Goal: Information Seeking & Learning: Learn about a topic

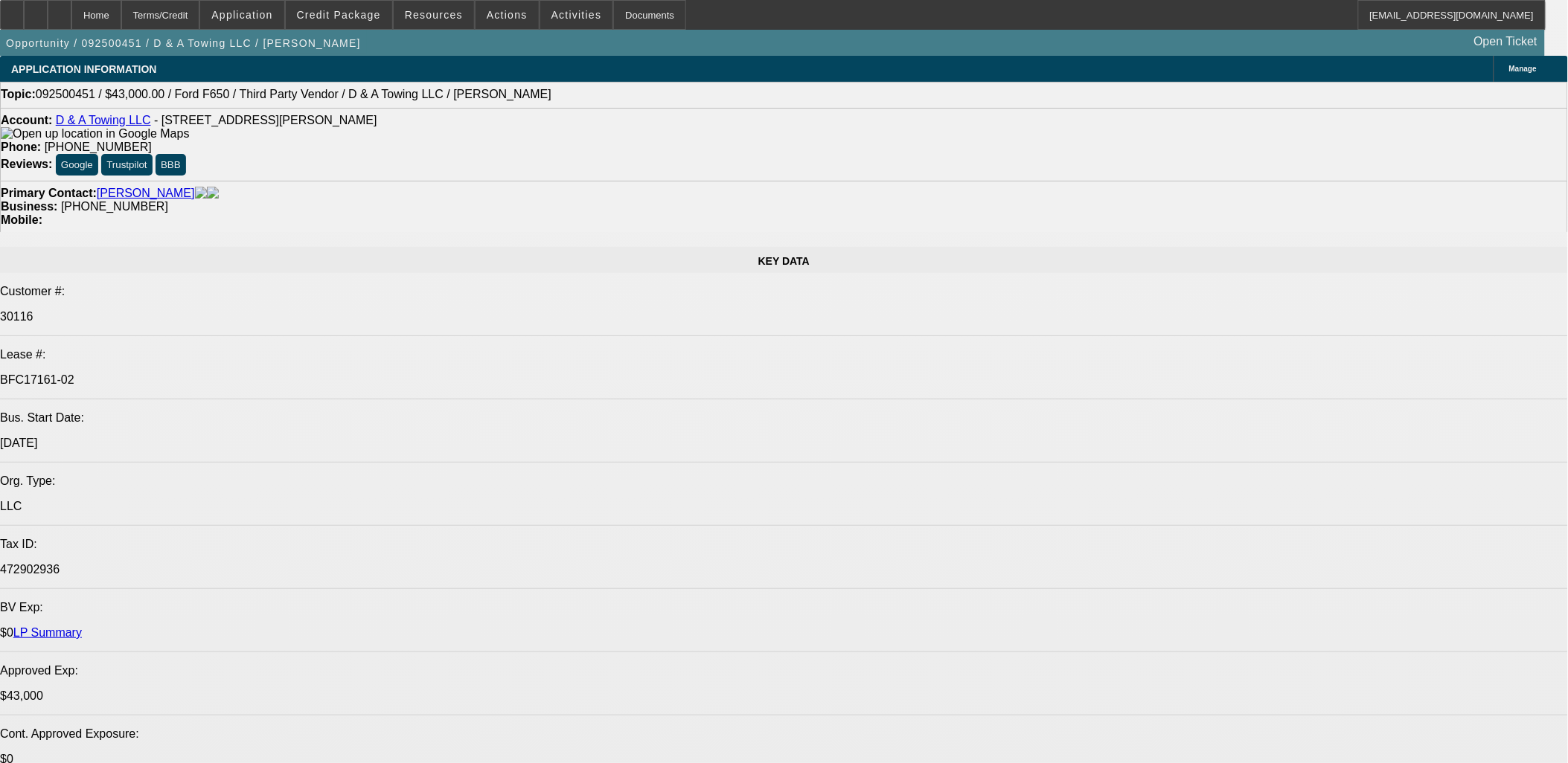
select select "0"
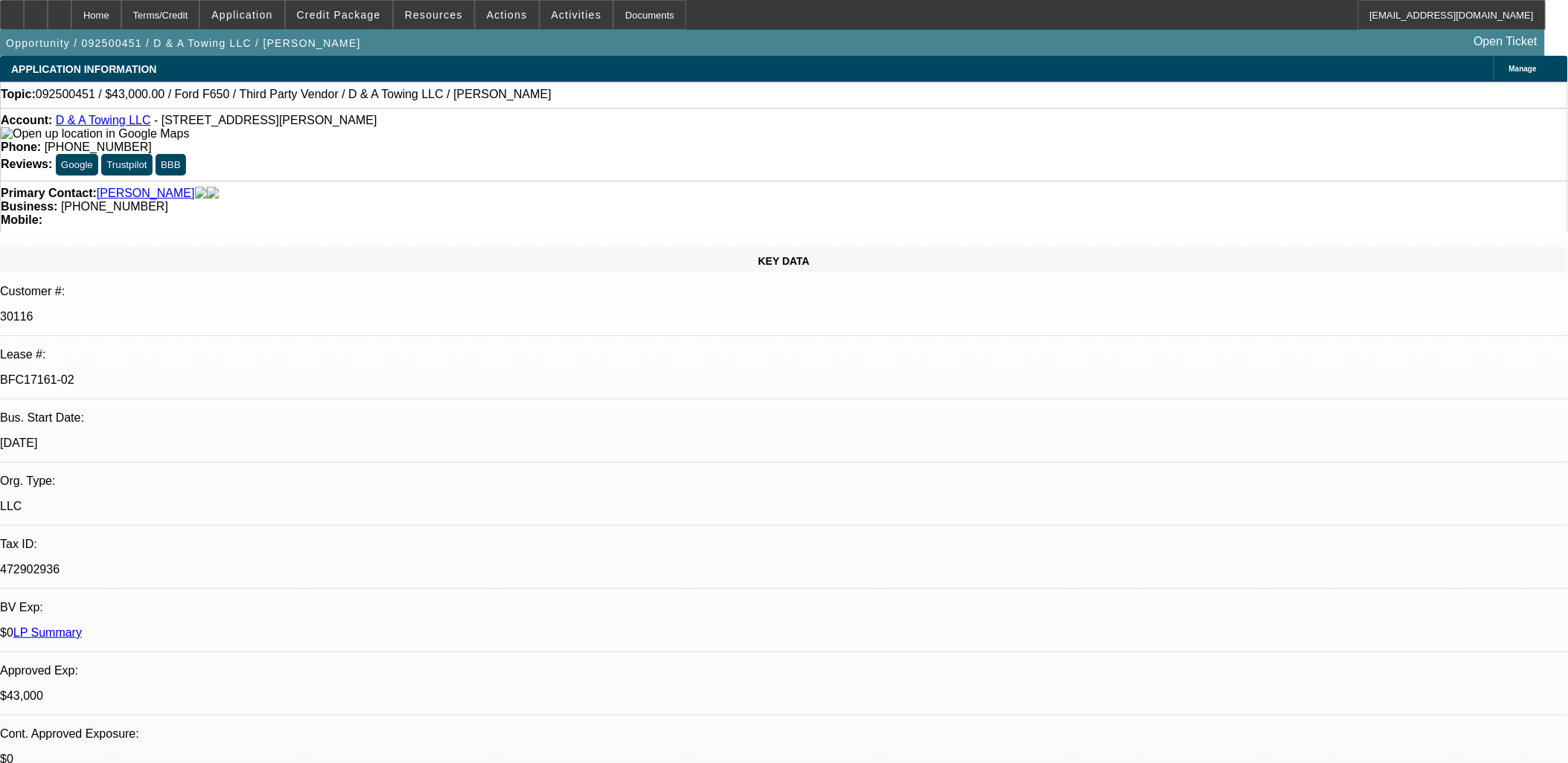
select select "0"
select select "0.2"
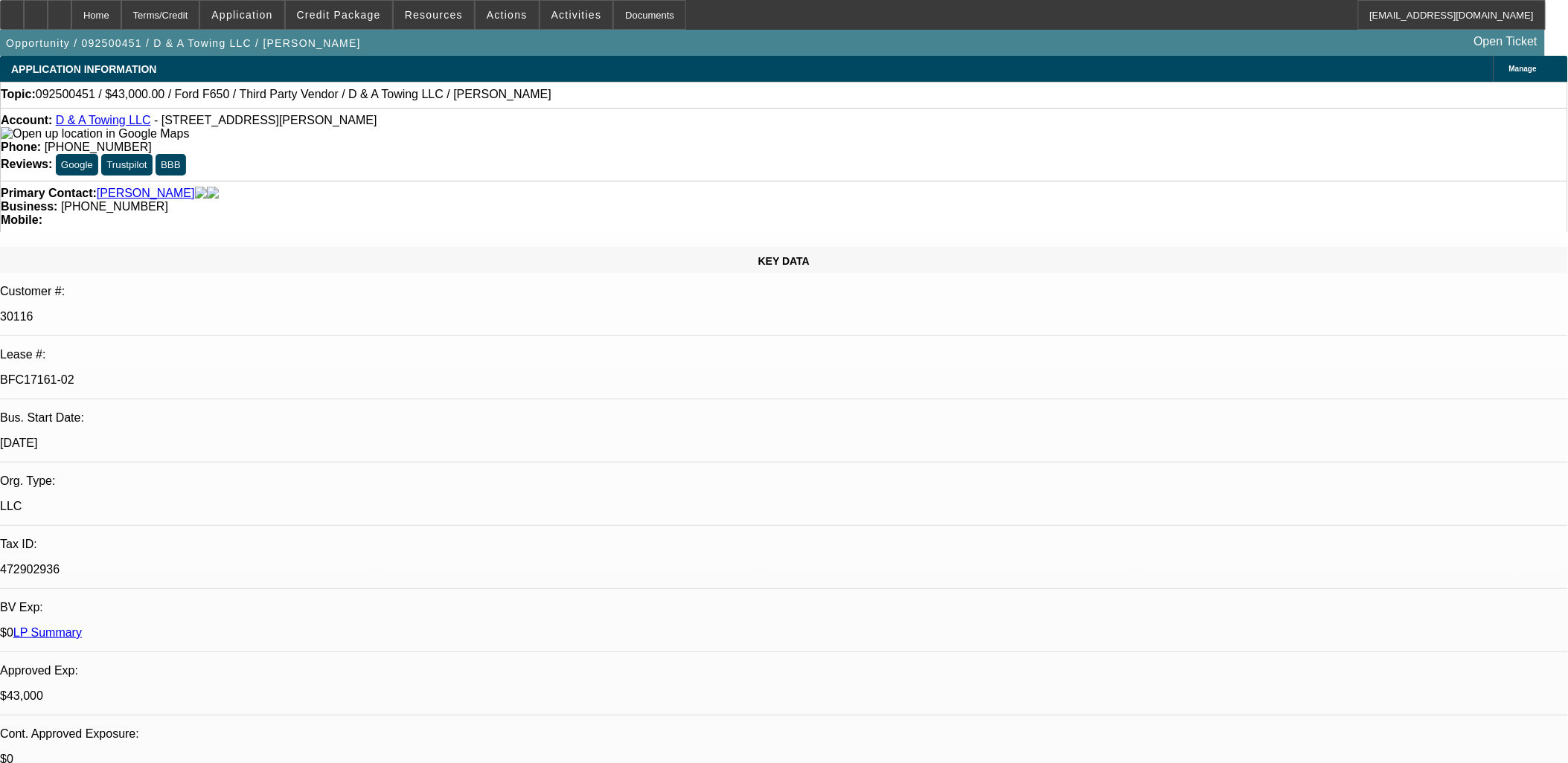
select select "0"
select select "0.15"
select select "0"
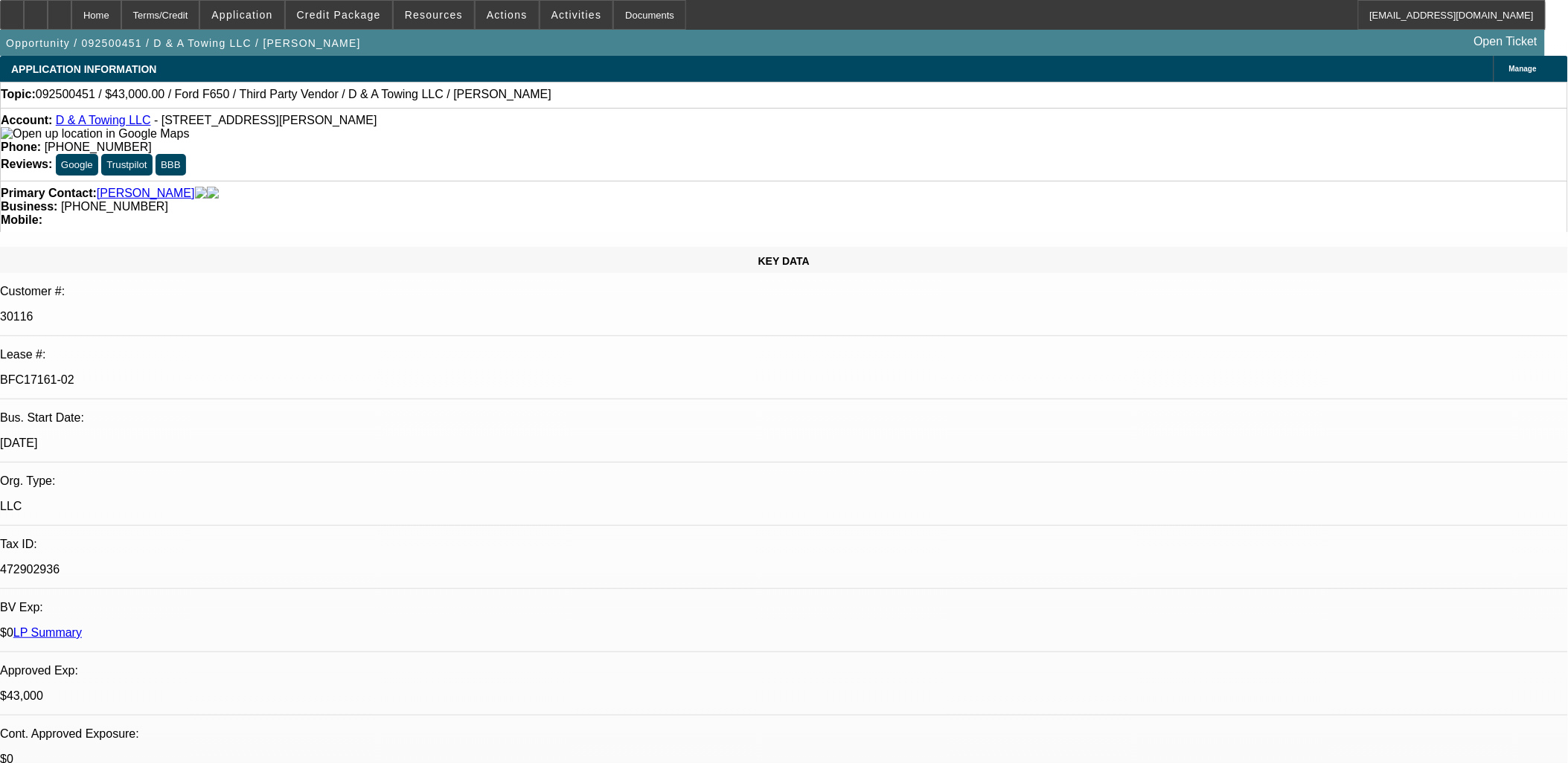
select select "0.1"
select select "1"
select select "3"
select select "6"
select select "1"
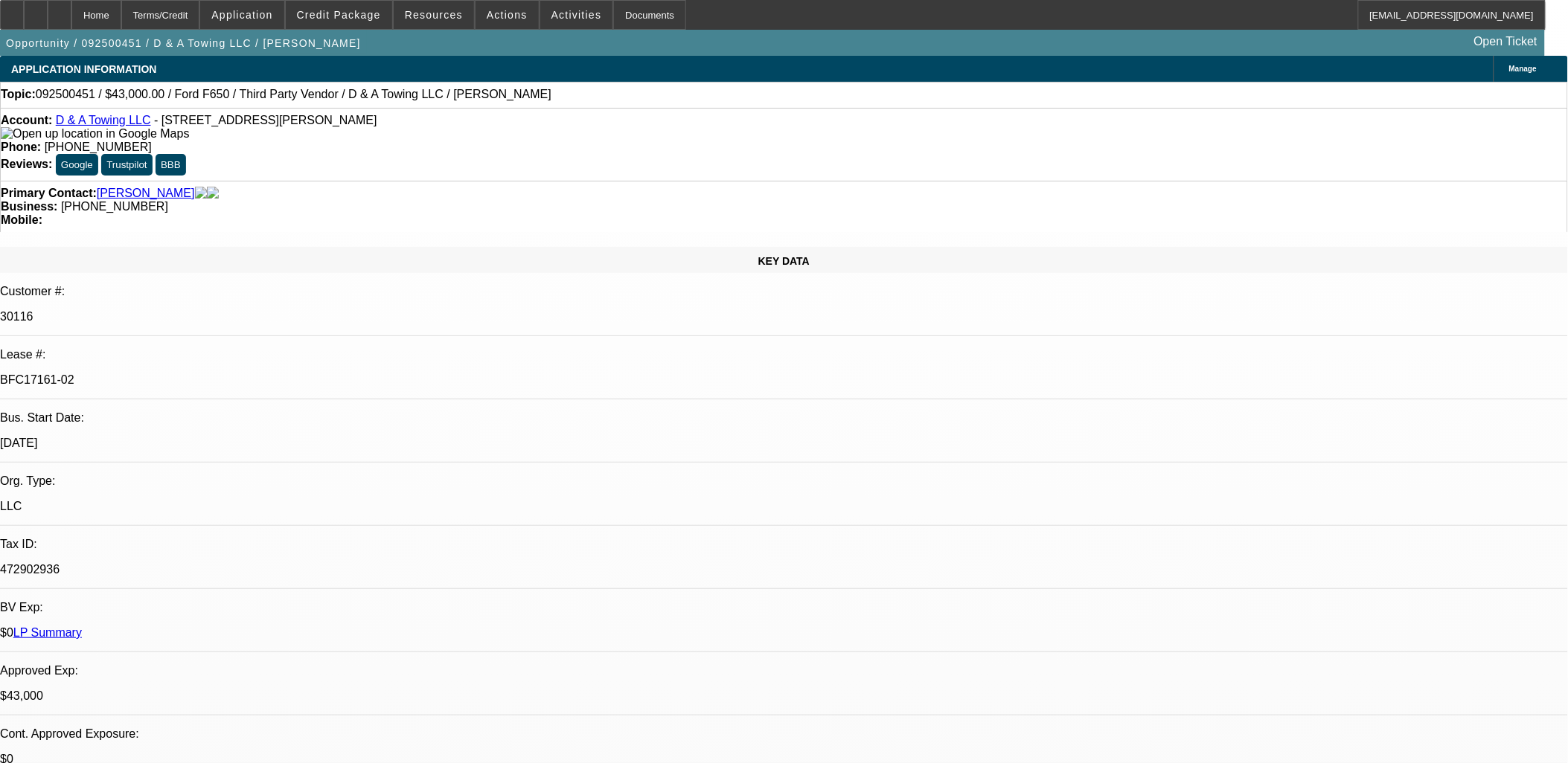
select select "3"
select select "17"
select select "1"
select select "3"
select select "16"
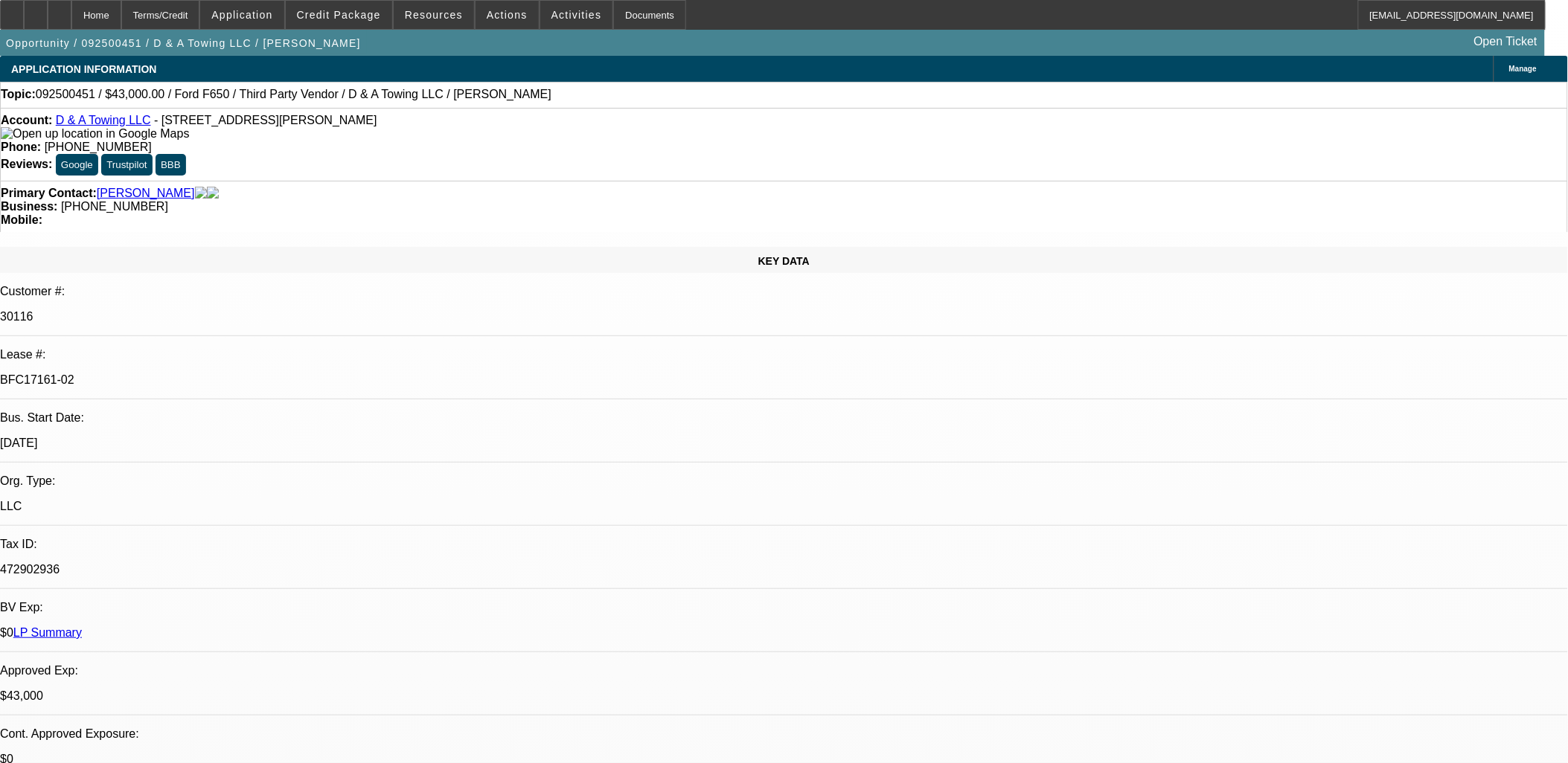
select select "1"
select select "3"
select select "4"
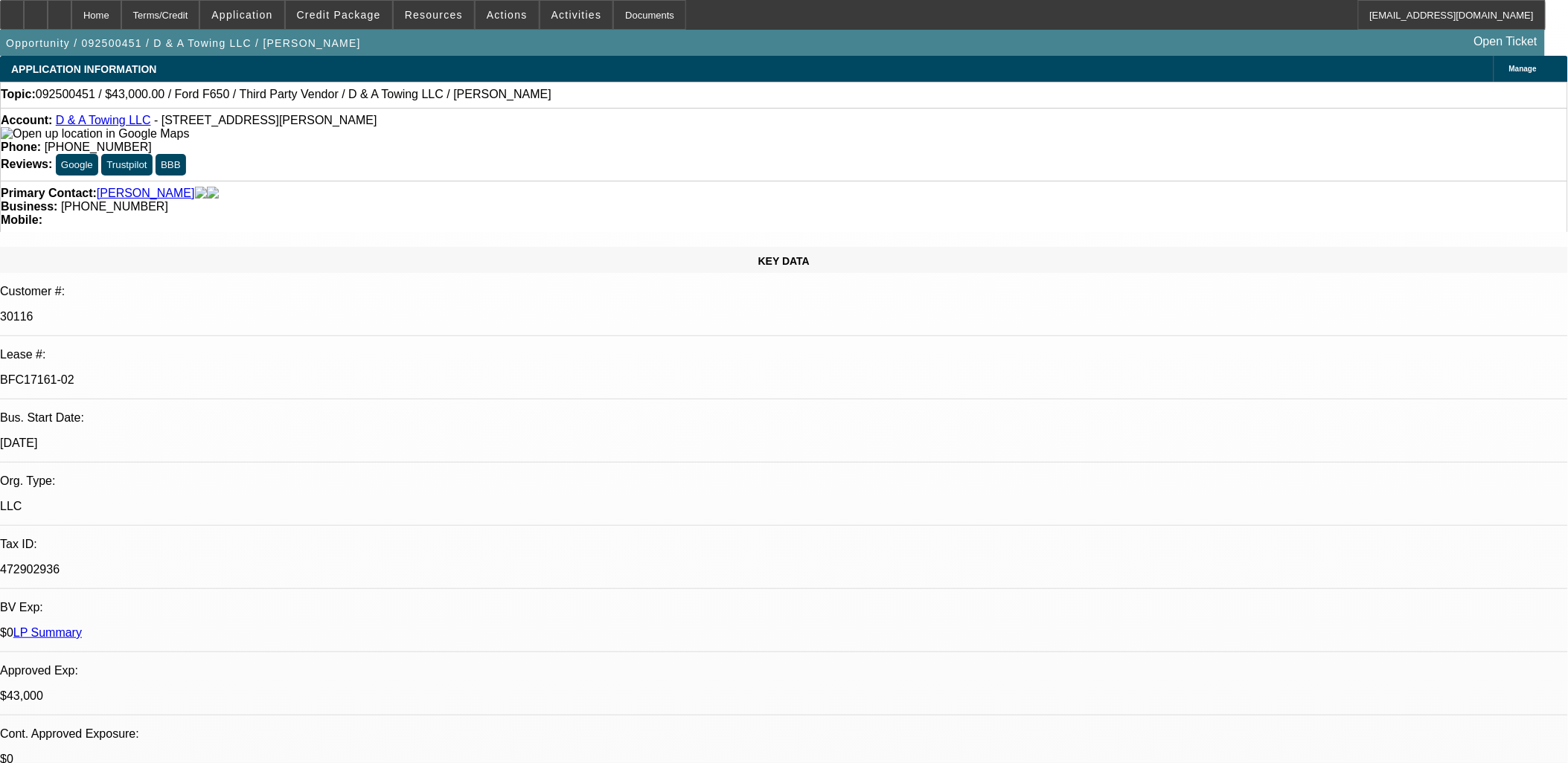
scroll to position [82, 0]
drag, startPoint x: 1161, startPoint y: 596, endPoint x: 1262, endPoint y: 596, distance: 101.0
drag, startPoint x: 1262, startPoint y: 596, endPoint x: 1183, endPoint y: 590, distance: 79.2
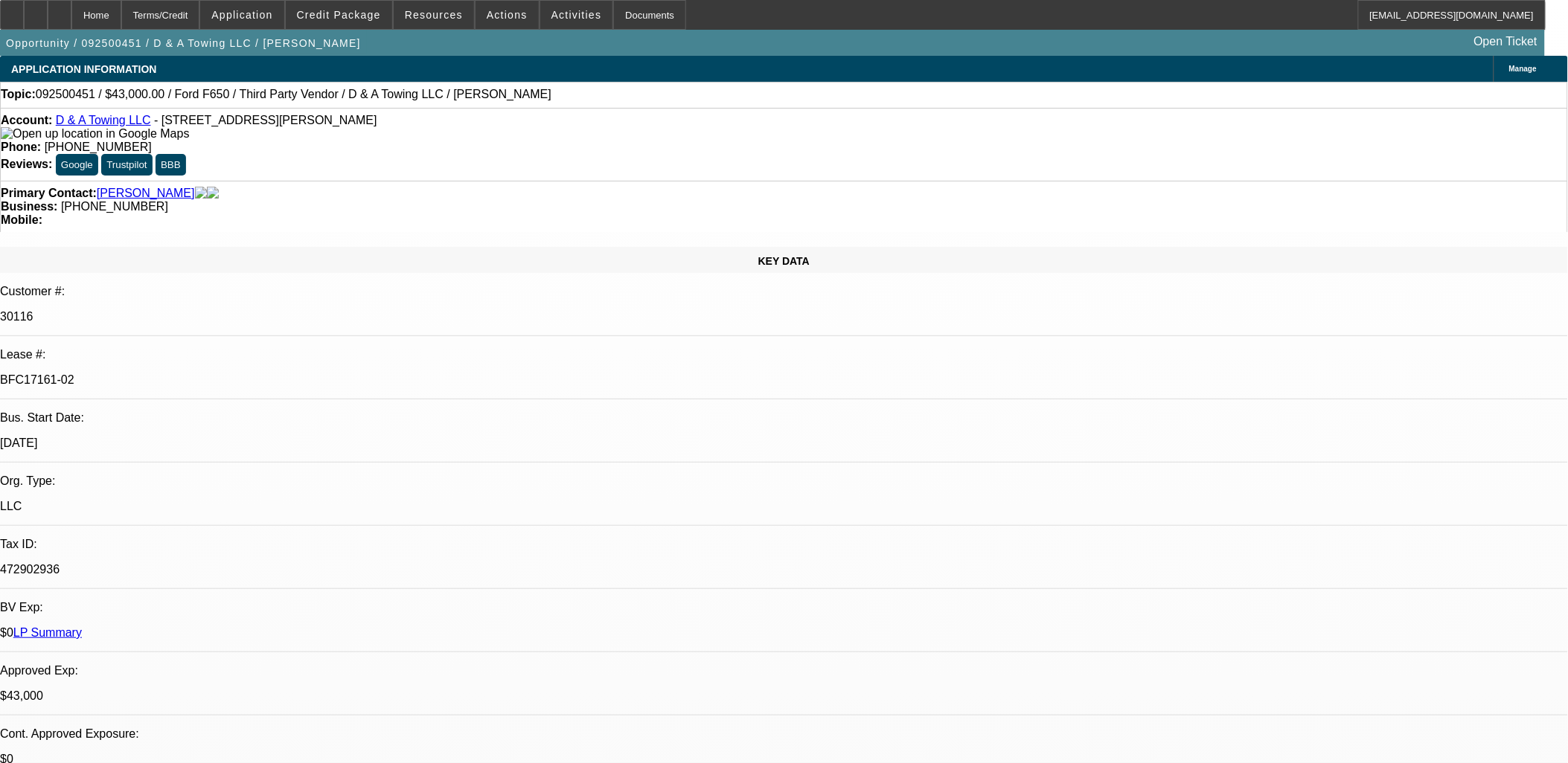
drag, startPoint x: 1181, startPoint y: 590, endPoint x: 1170, endPoint y: 596, distance: 12.5
drag, startPoint x: 1170, startPoint y: 595, endPoint x: 1195, endPoint y: 615, distance: 32.0
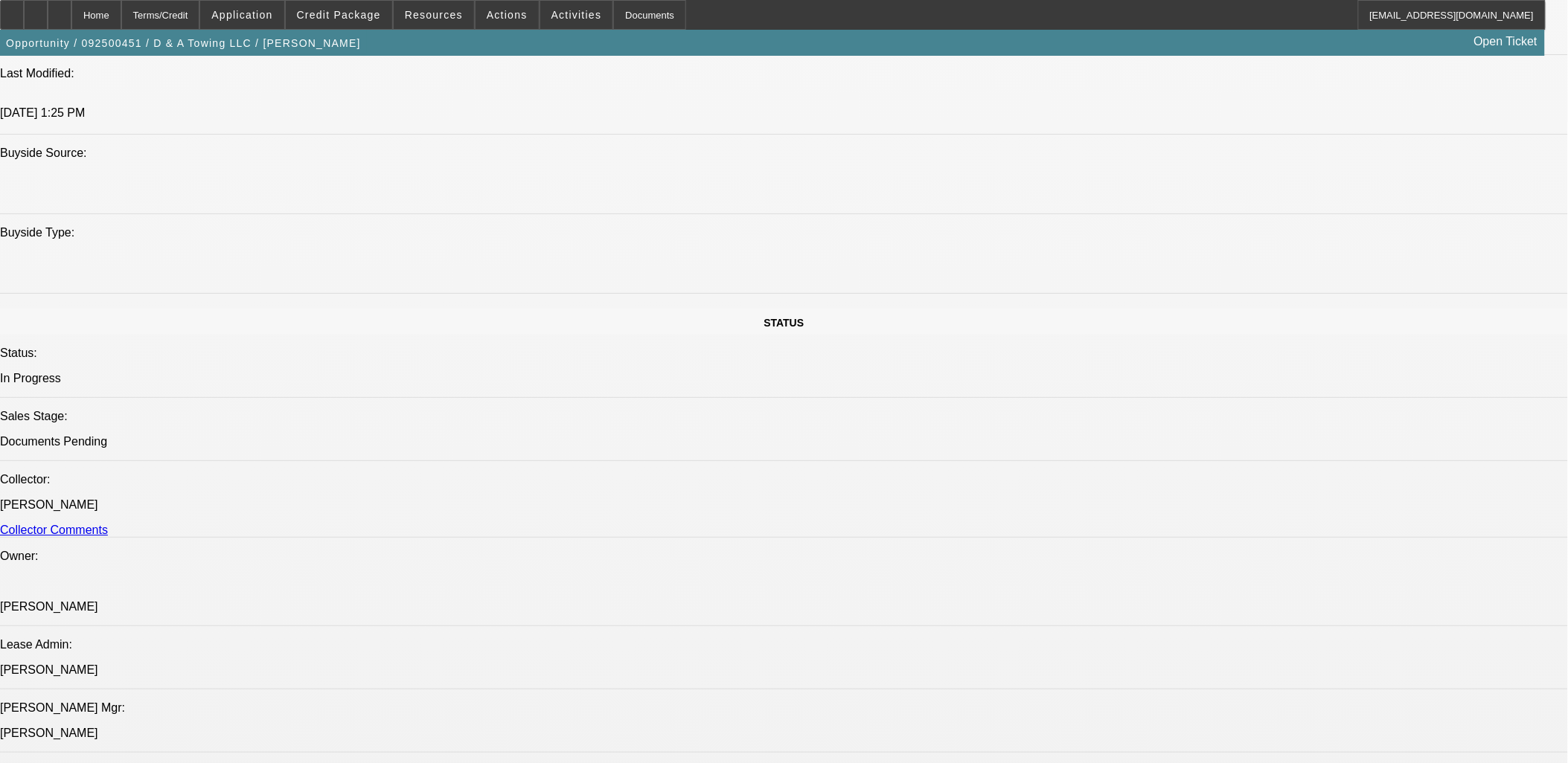
scroll to position [165, 0]
drag, startPoint x: 1069, startPoint y: 568, endPoint x: 1519, endPoint y: 635, distance: 455.0
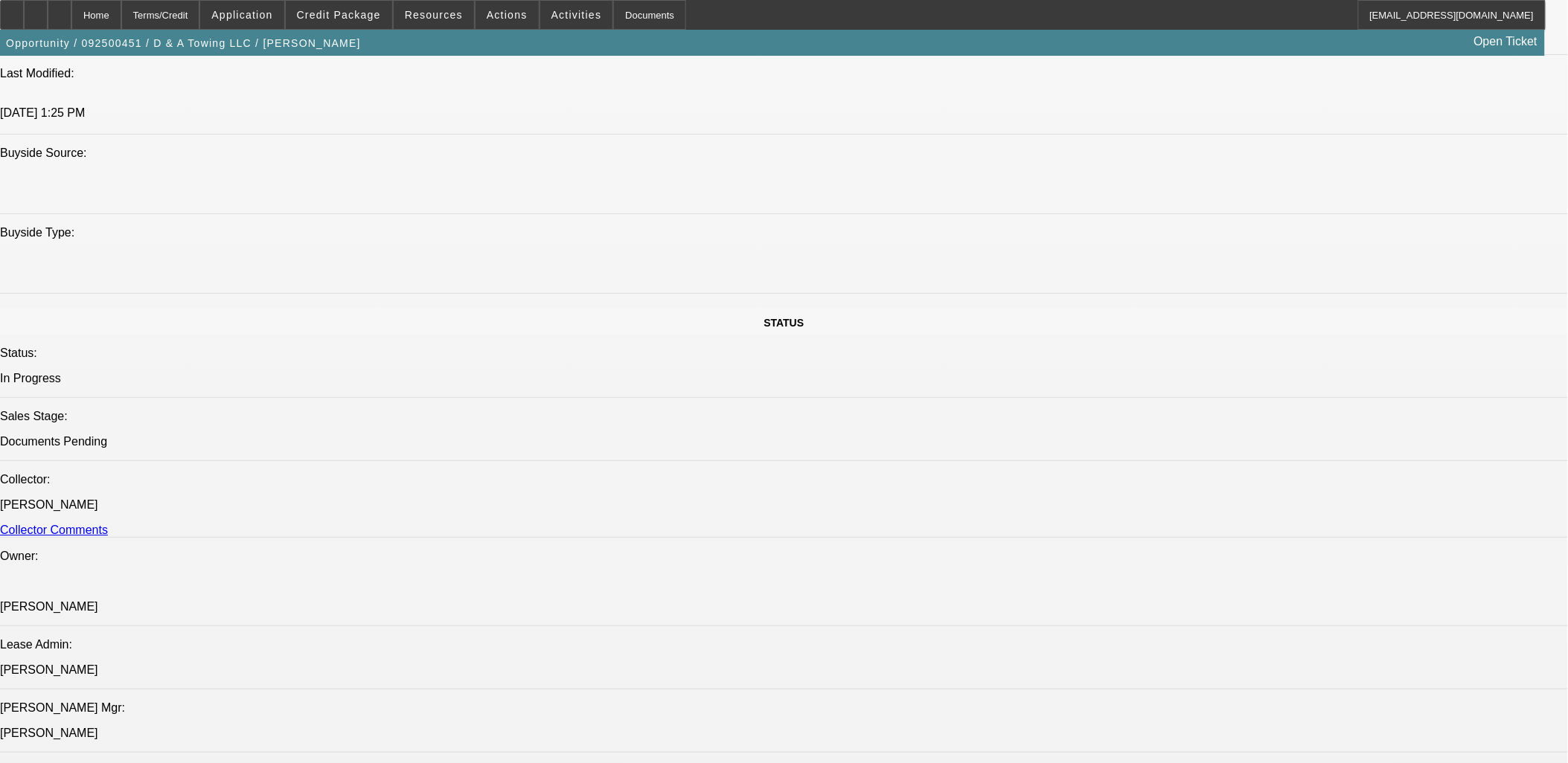
drag, startPoint x: 1529, startPoint y: 627, endPoint x: 1059, endPoint y: 564, distance: 474.2
drag, startPoint x: 1059, startPoint y: 564, endPoint x: 1528, endPoint y: 612, distance: 471.4
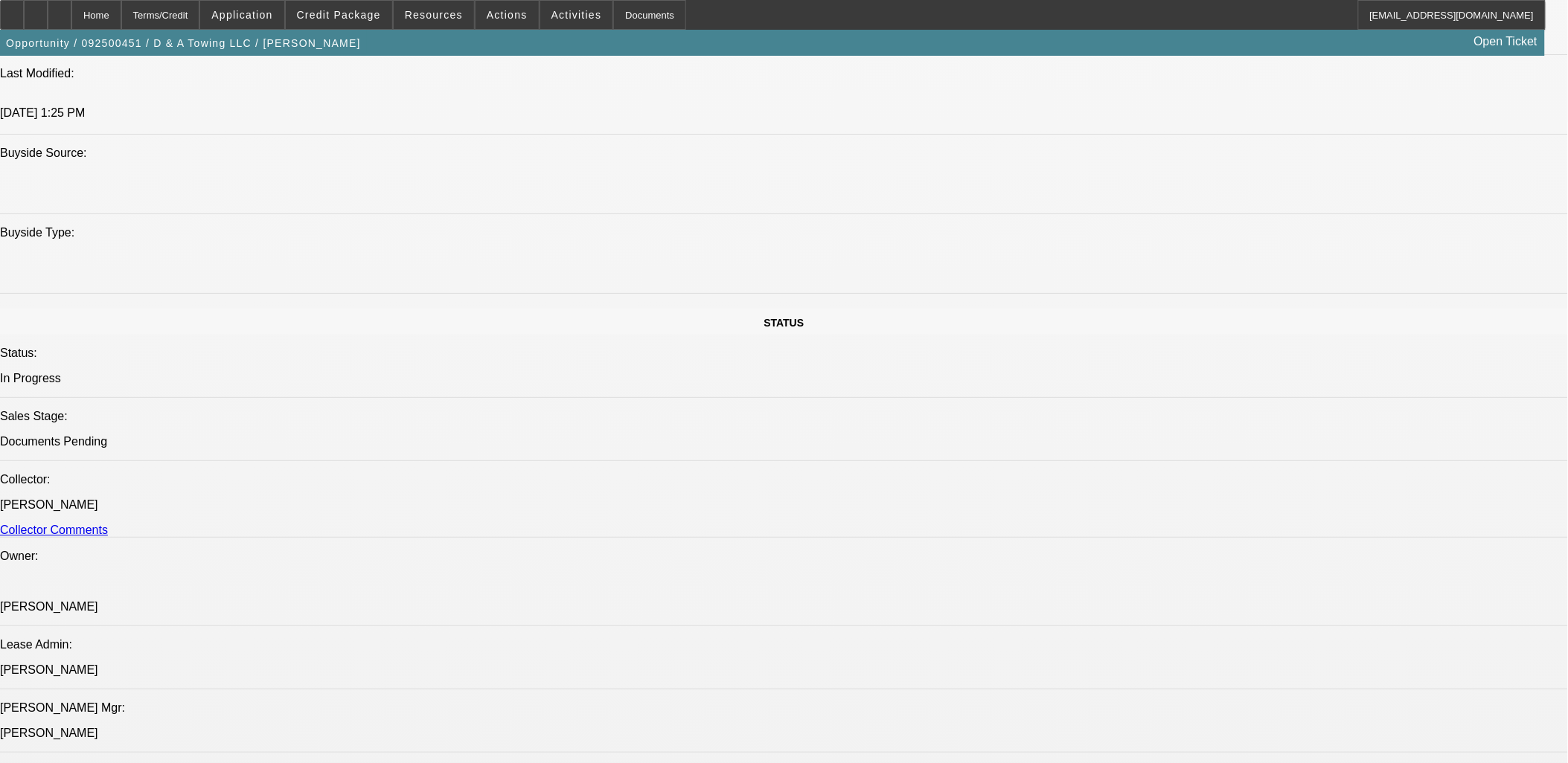
drag, startPoint x: 1522, startPoint y: 610, endPoint x: 972, endPoint y: 570, distance: 551.5
drag, startPoint x: 432, startPoint y: 575, endPoint x: 422, endPoint y: 584, distance: 13.5
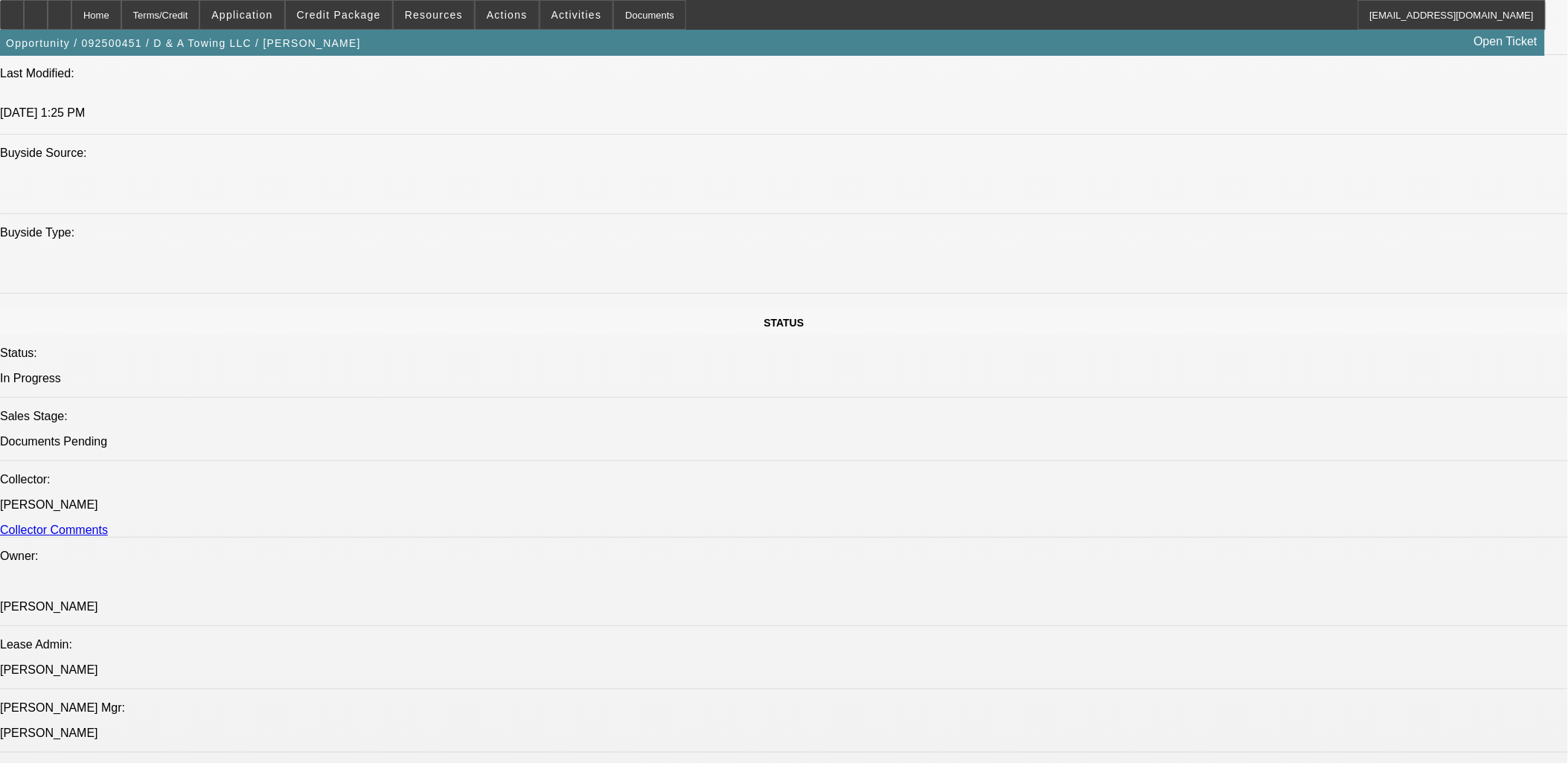
drag, startPoint x: 491, startPoint y: 590, endPoint x: 19, endPoint y: 552, distance: 473.5
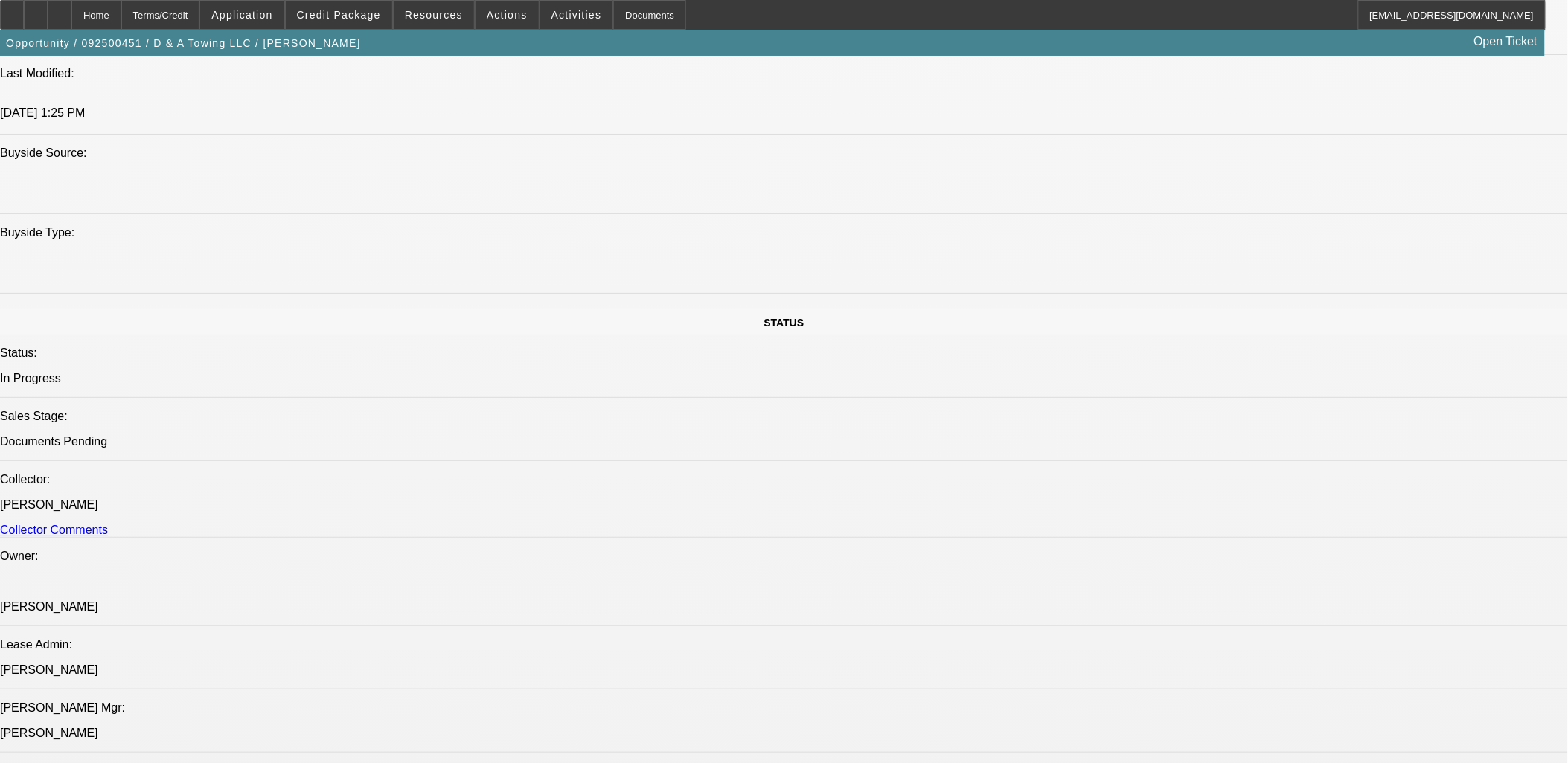
drag, startPoint x: 20, startPoint y: 552, endPoint x: 496, endPoint y: 604, distance: 478.8
drag, startPoint x: 496, startPoint y: 604, endPoint x: 18, endPoint y: 521, distance: 485.2
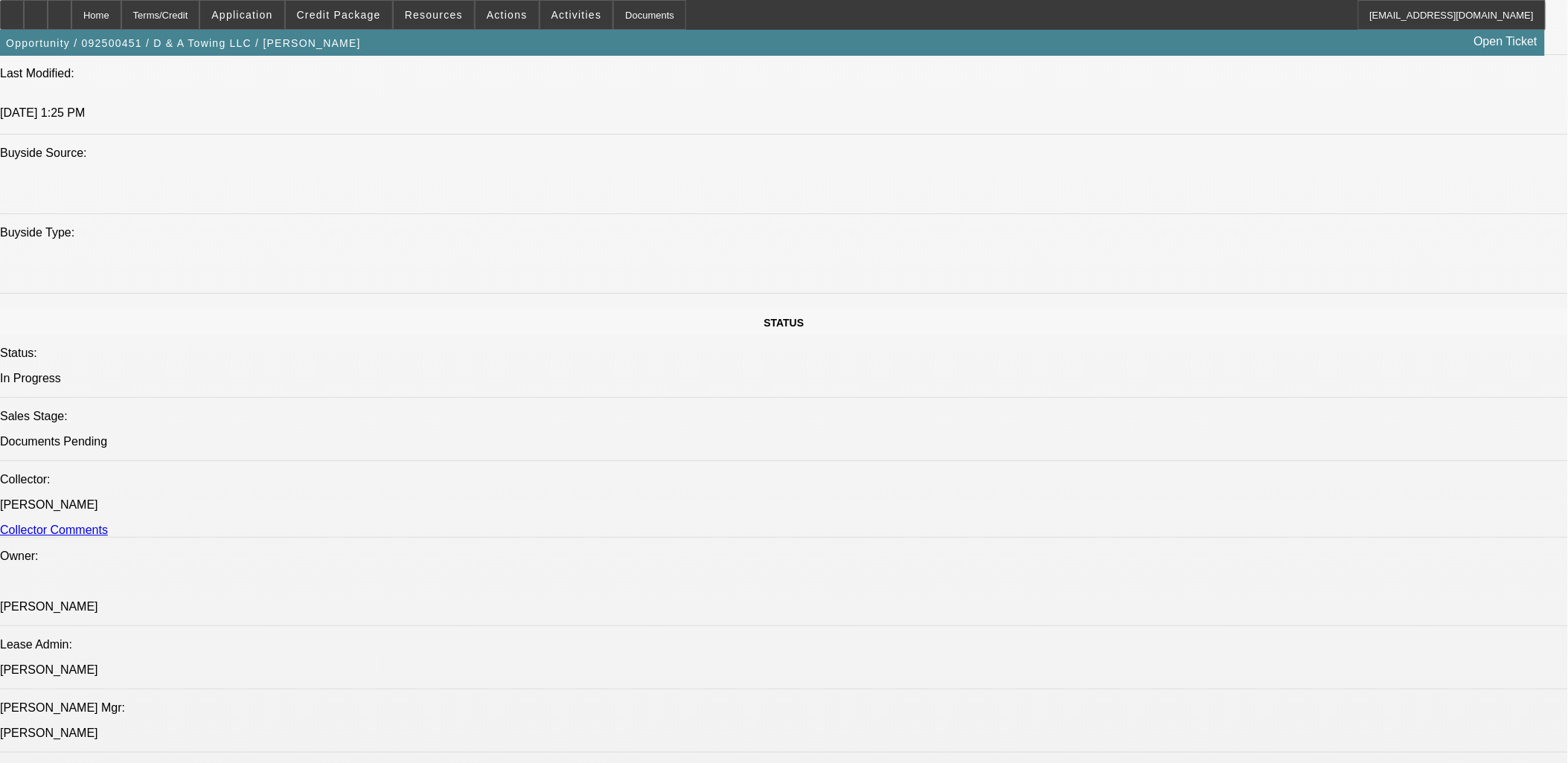
drag, startPoint x: 18, startPoint y: 521, endPoint x: 1030, endPoint y: 655, distance: 1020.8
drag, startPoint x: 1028, startPoint y: 655, endPoint x: 8, endPoint y: 408, distance: 1049.5
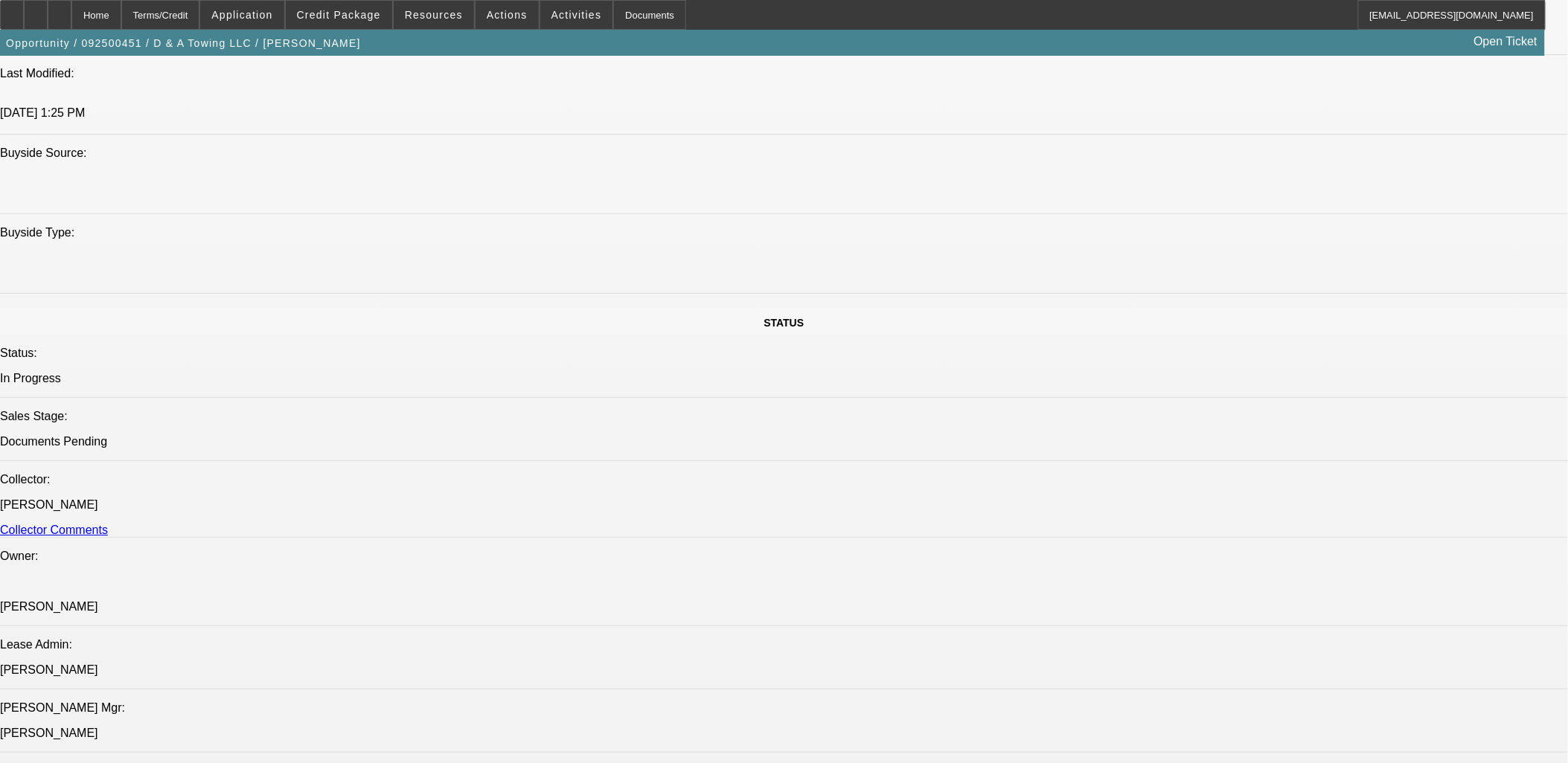
drag, startPoint x: 8, startPoint y: 408, endPoint x: 1035, endPoint y: 686, distance: 1064.0
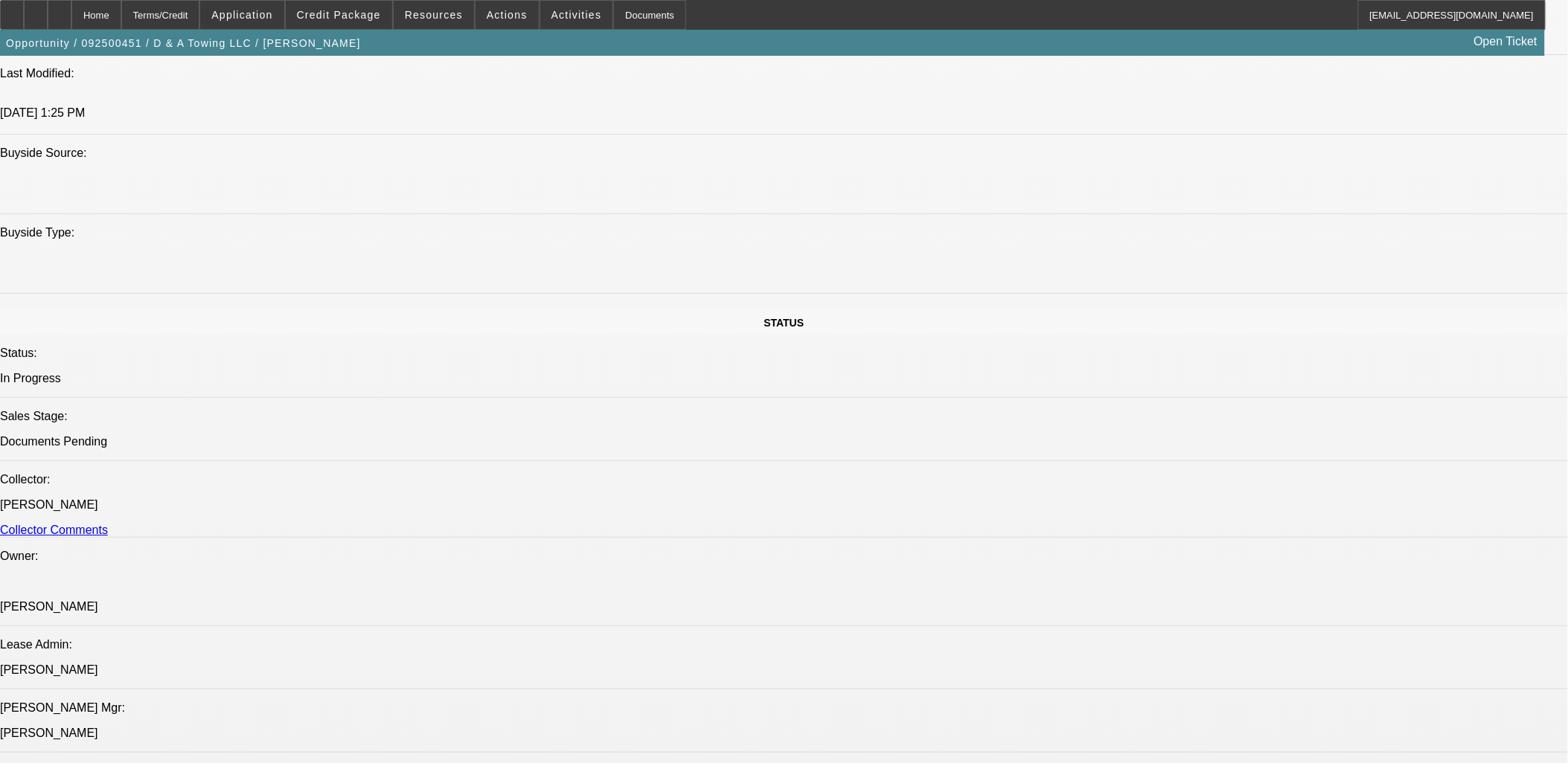
drag, startPoint x: 1035, startPoint y: 686, endPoint x: 15, endPoint y: 238, distance: 1114.0
drag, startPoint x: 15, startPoint y: 238, endPoint x: 1019, endPoint y: 687, distance: 1099.8
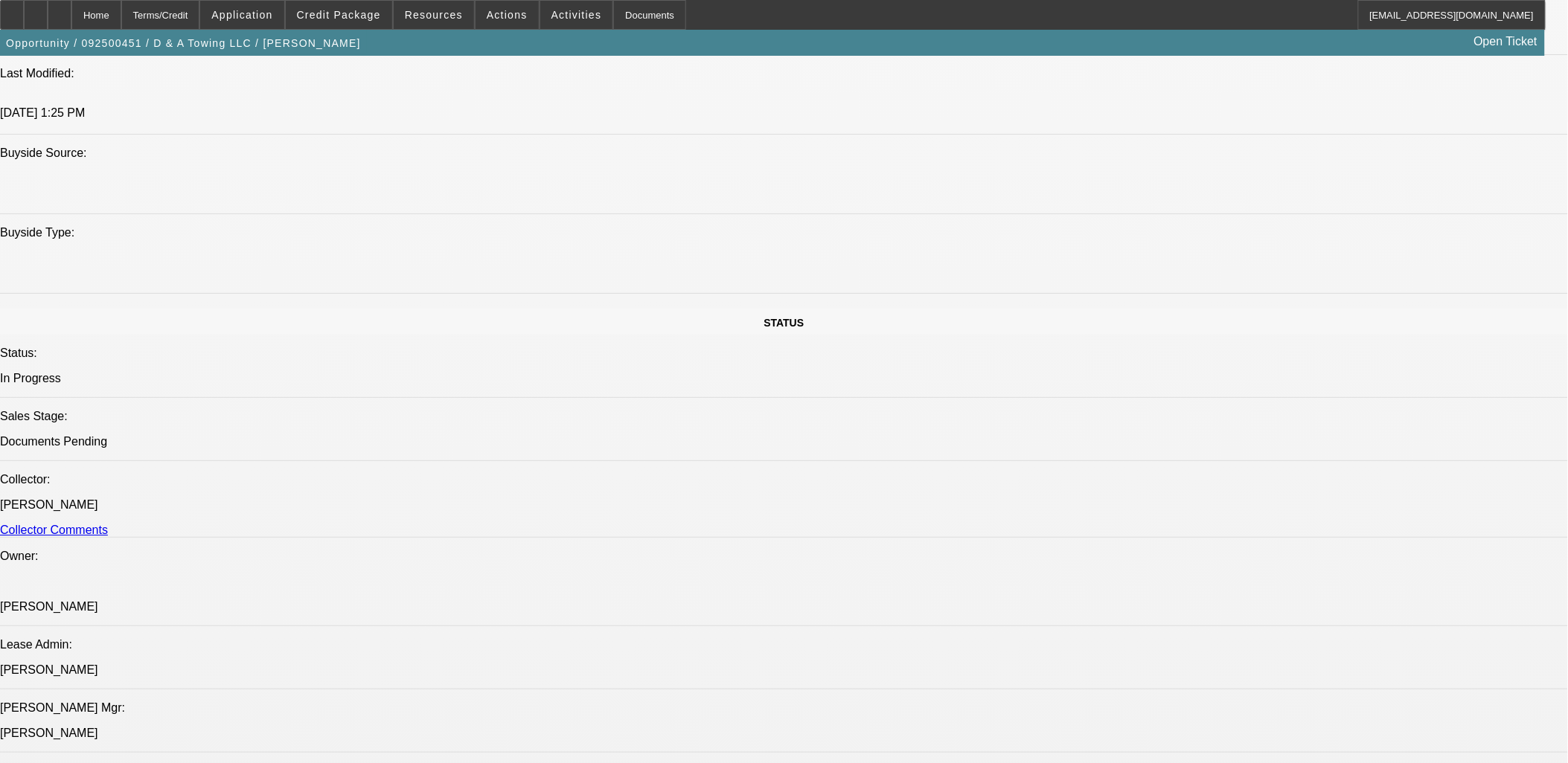
drag, startPoint x: 1019, startPoint y: 687, endPoint x: 23, endPoint y: 251, distance: 1087.2
drag, startPoint x: 23, startPoint y: 251, endPoint x: 9, endPoint y: 249, distance: 14.1
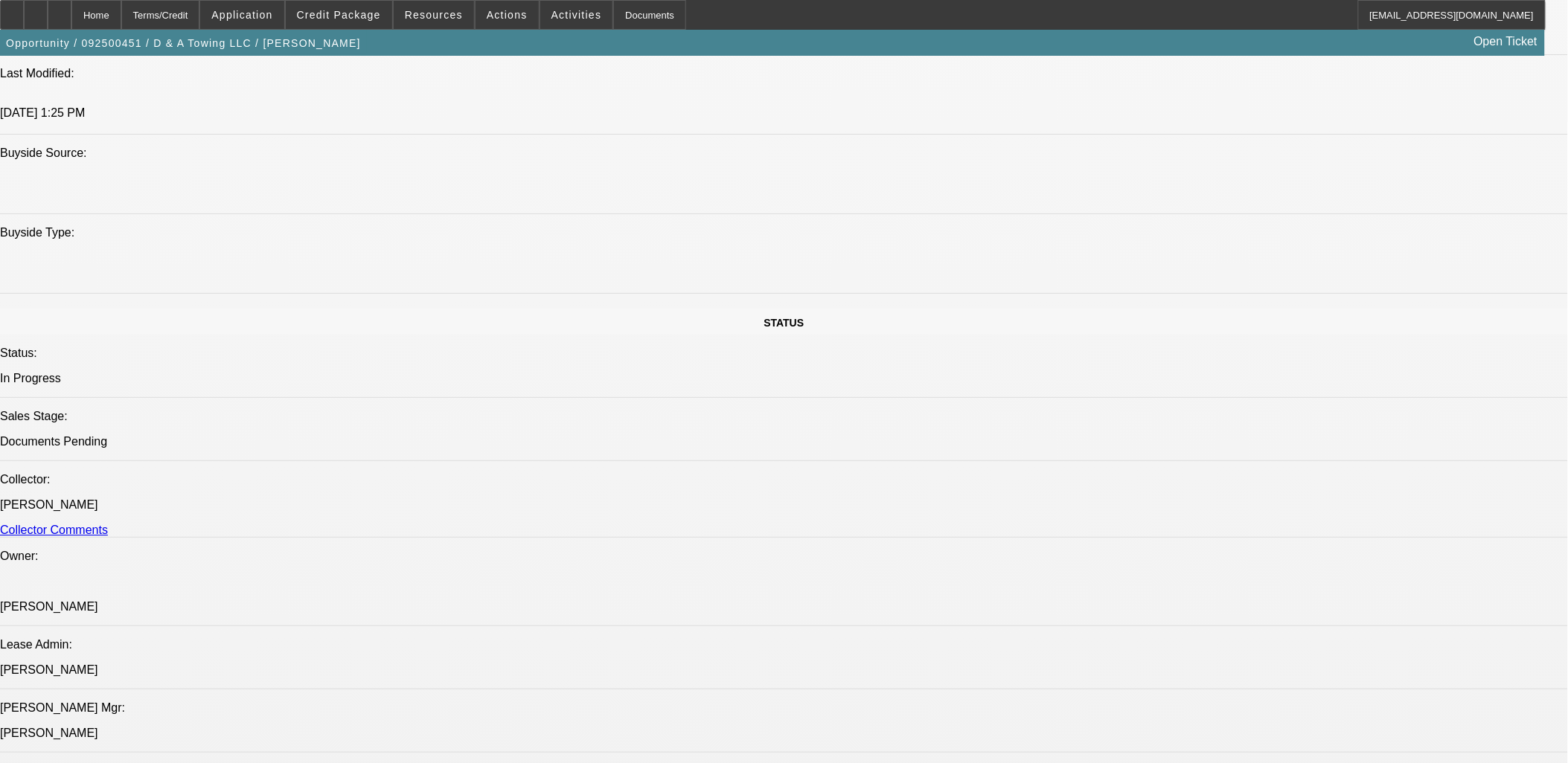
drag, startPoint x: 9, startPoint y: 249, endPoint x: 953, endPoint y: 687, distance: 1040.7
drag, startPoint x: 953, startPoint y: 687, endPoint x: 958, endPoint y: 696, distance: 10.3
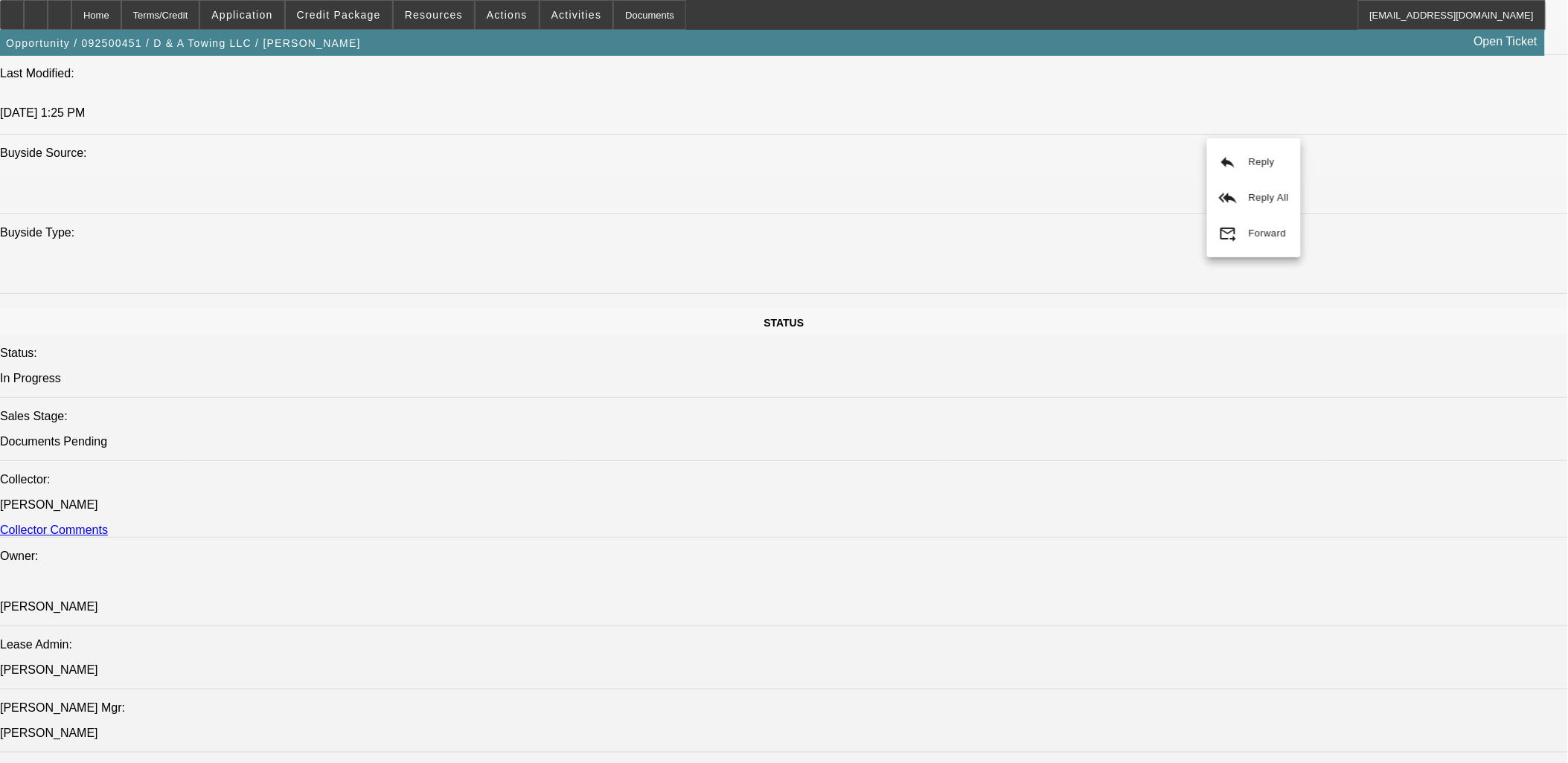
click at [1206, 399] on span "Reply All" at bounding box center [1225, 407] width 40 height 18
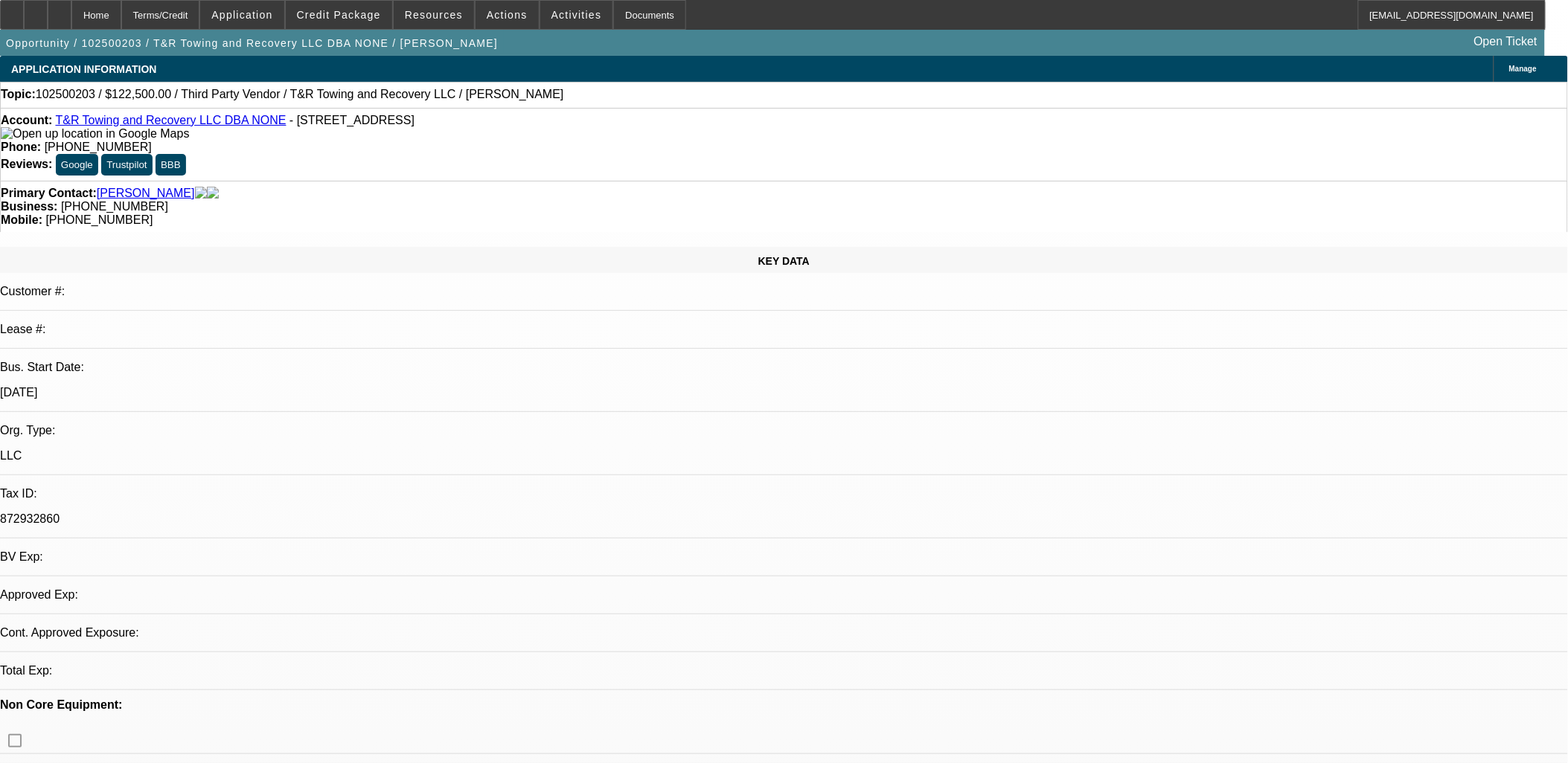
select select "0"
select select "2"
select select "0.1"
select select "1"
select select "2"
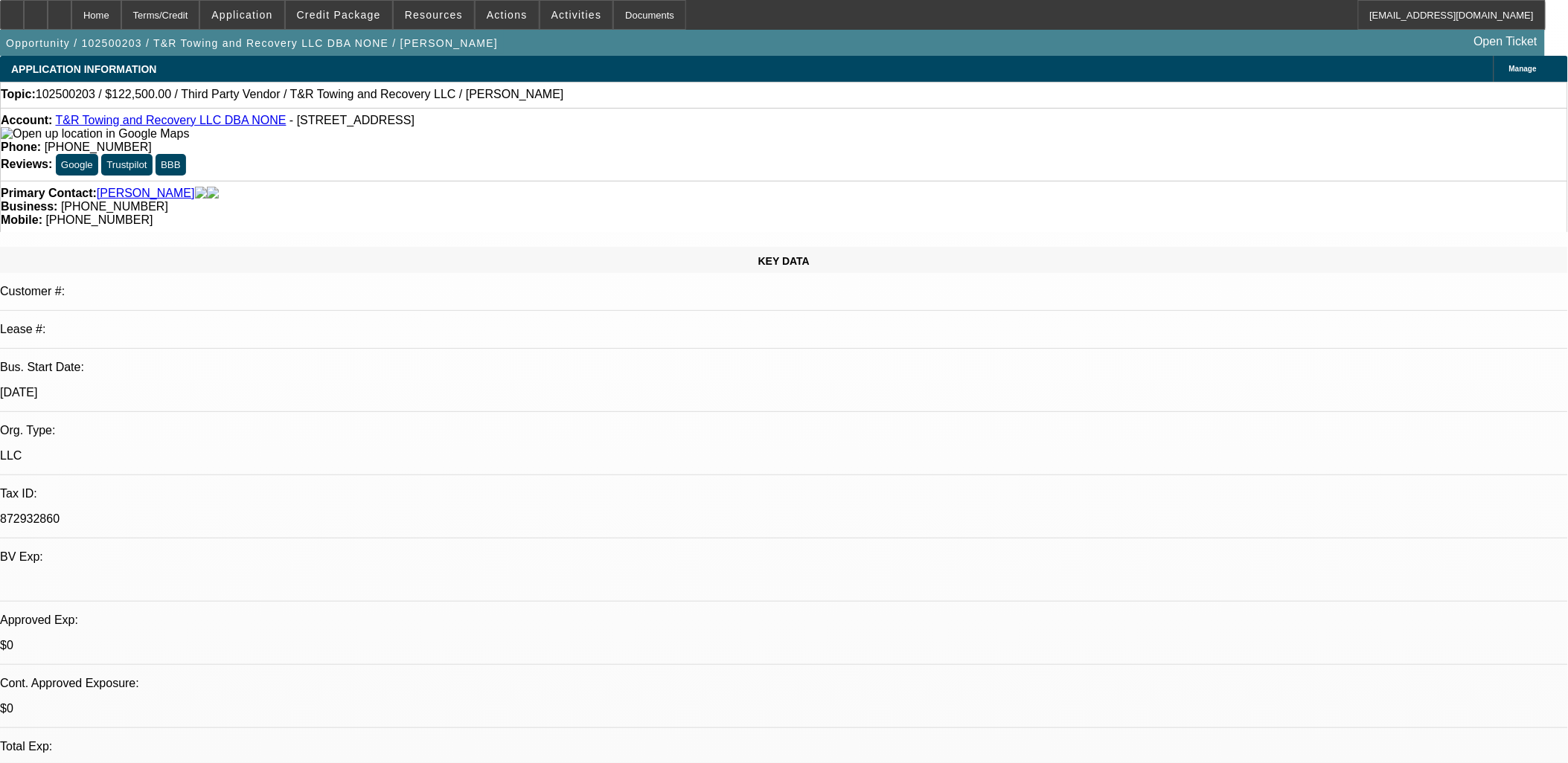
select select "4"
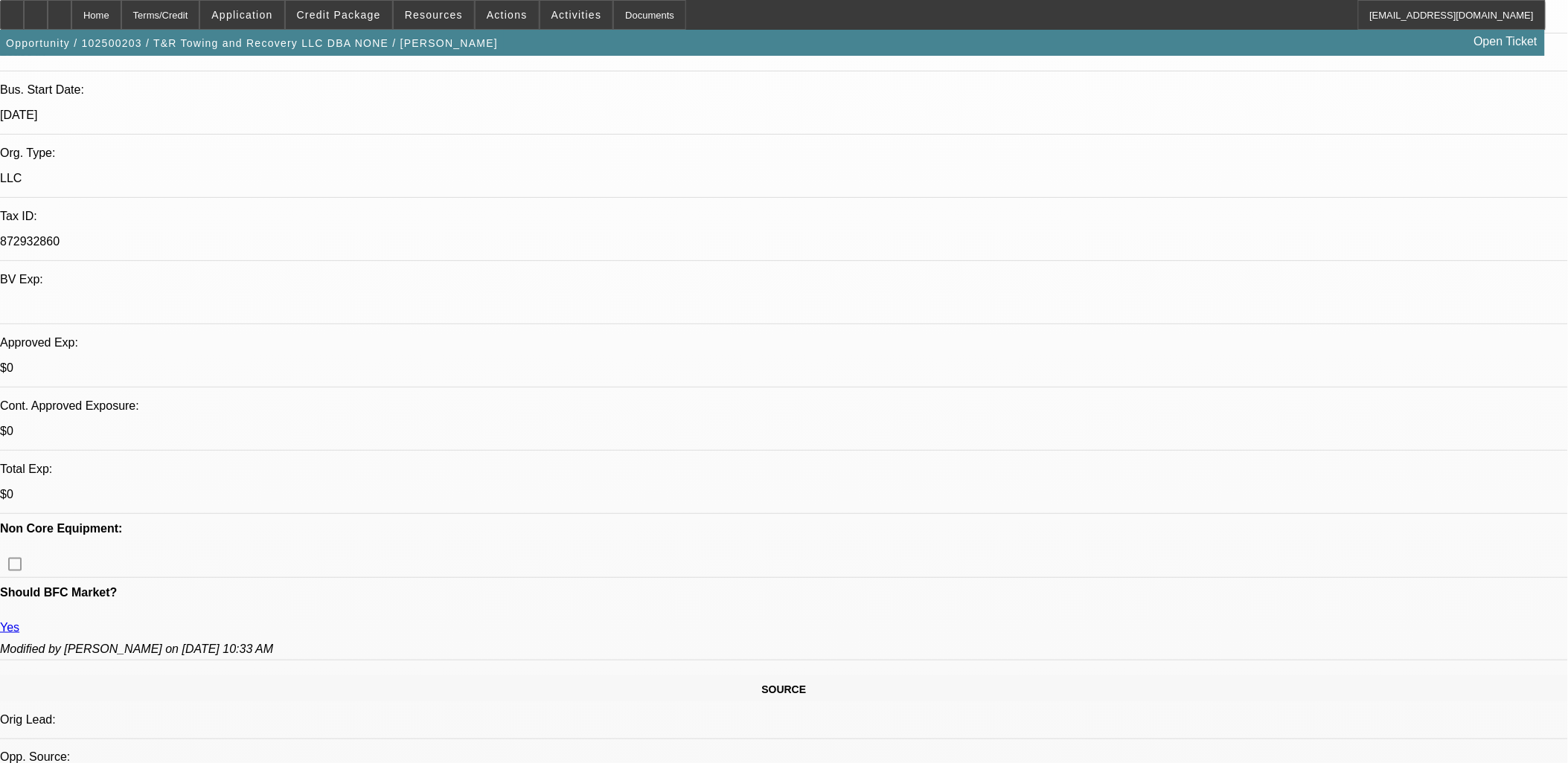
scroll to position [82, 0]
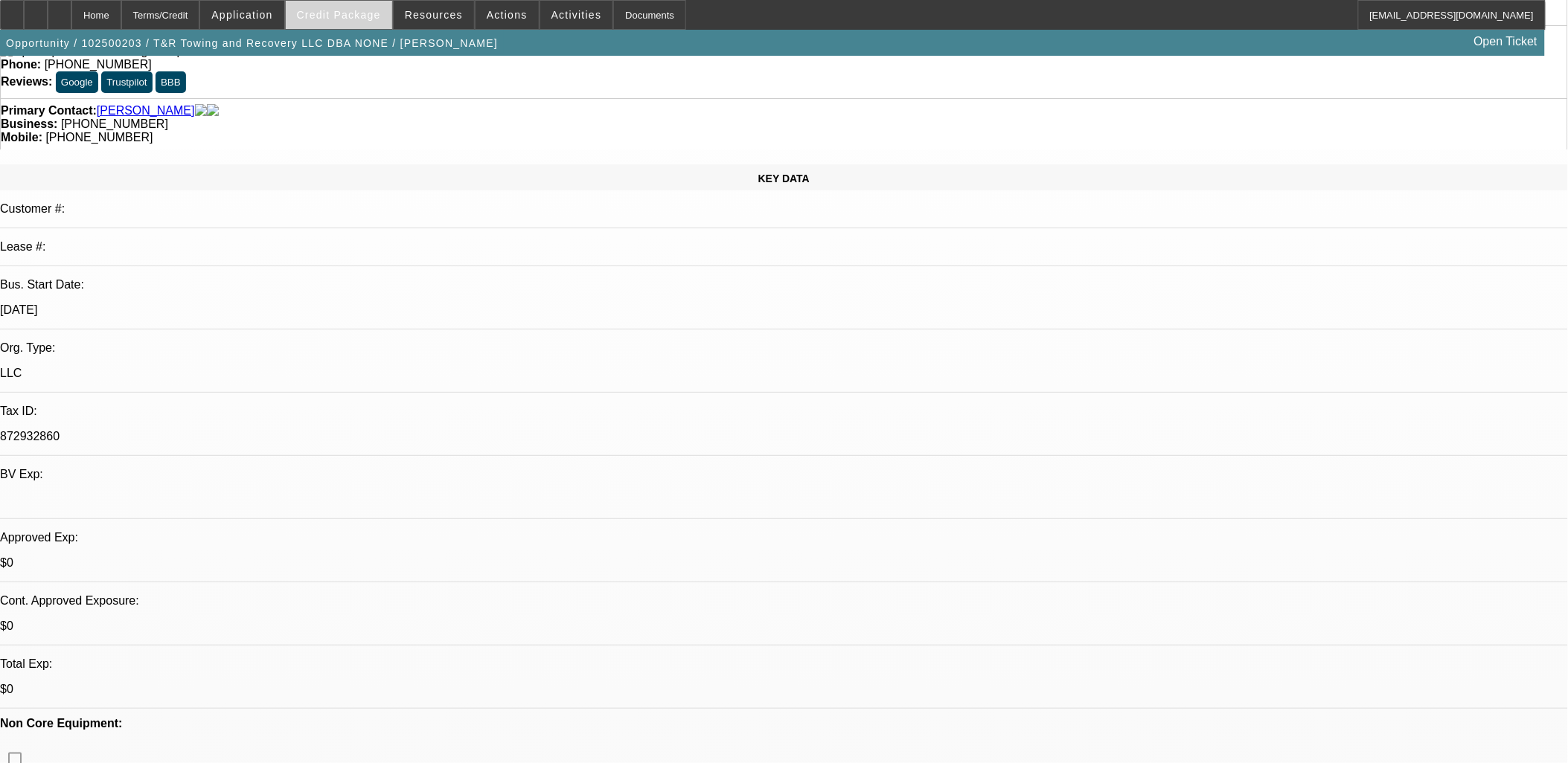
click at [382, 20] on span at bounding box center [339, 15] width 106 height 36
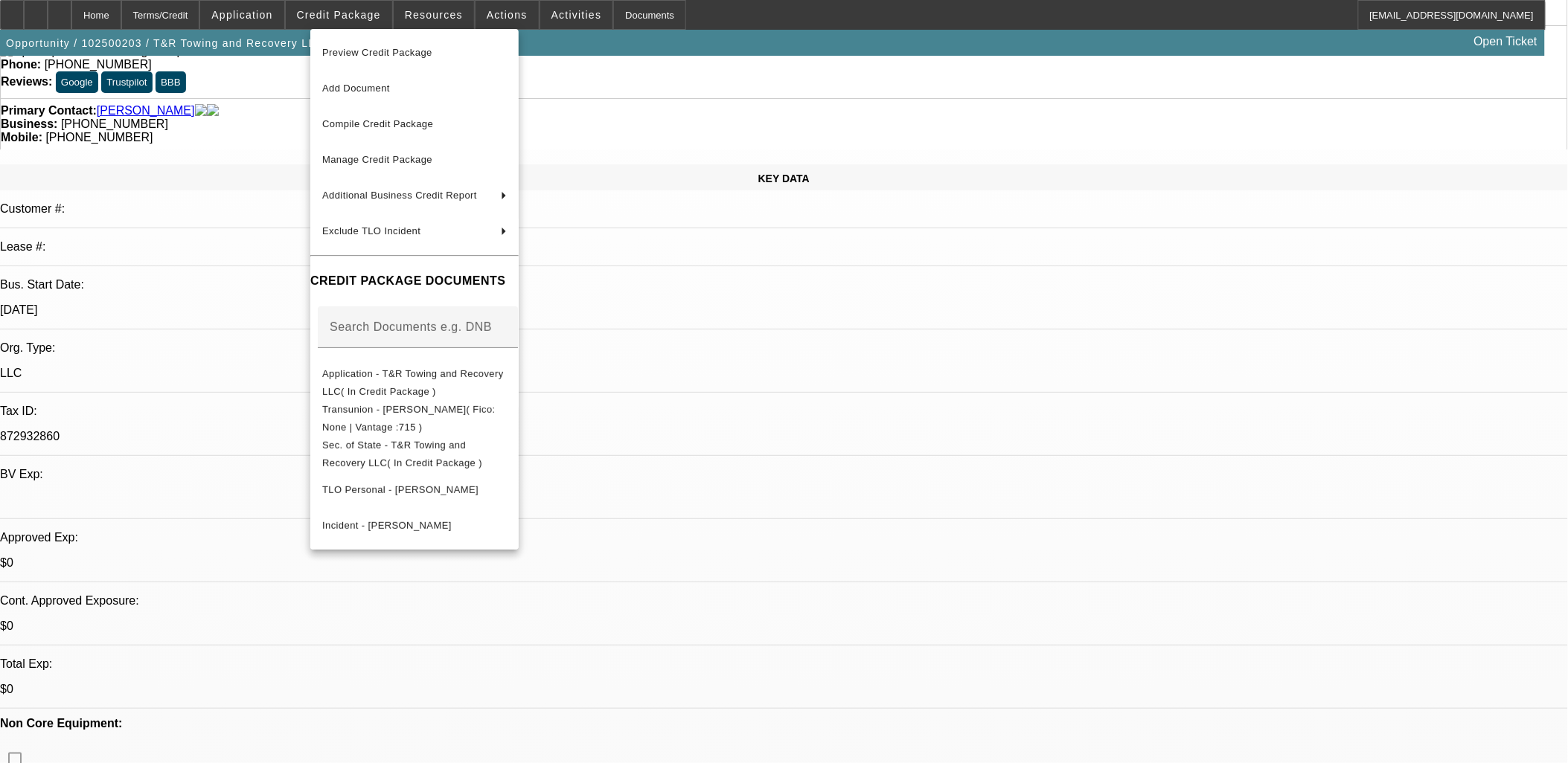
click at [277, 337] on div at bounding box center [784, 381] width 1568 height 763
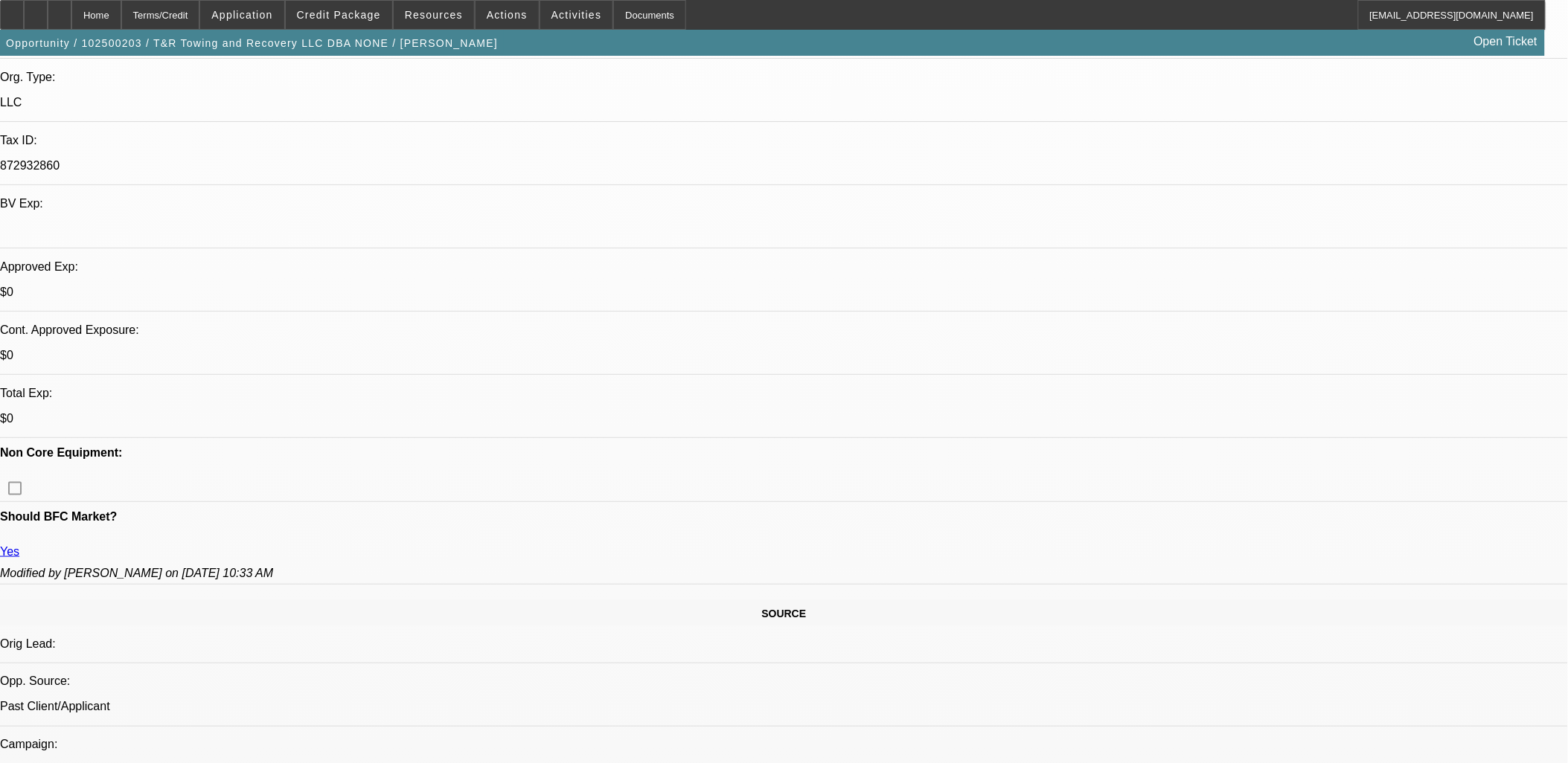
scroll to position [165, 0]
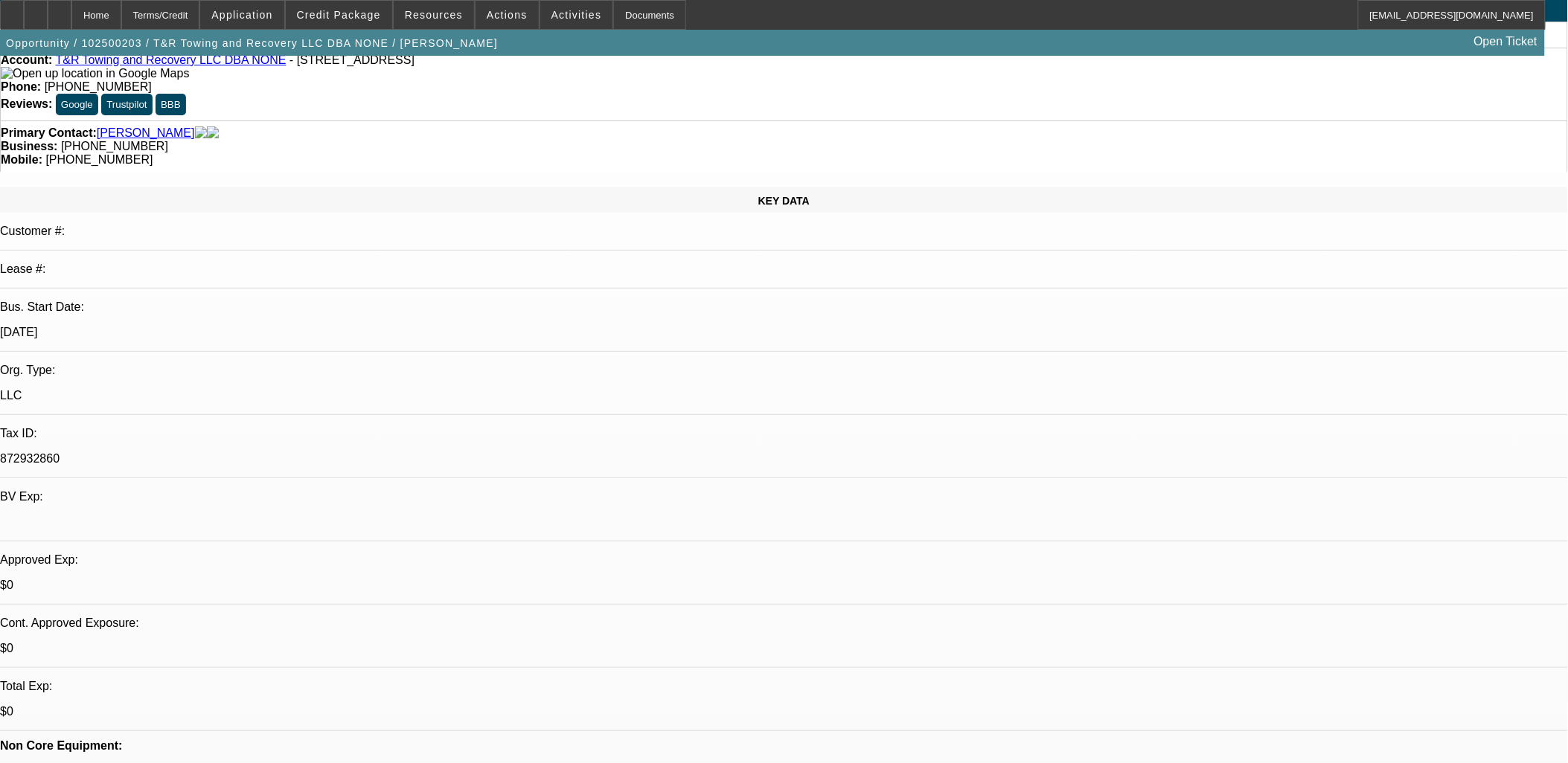
scroll to position [0, 0]
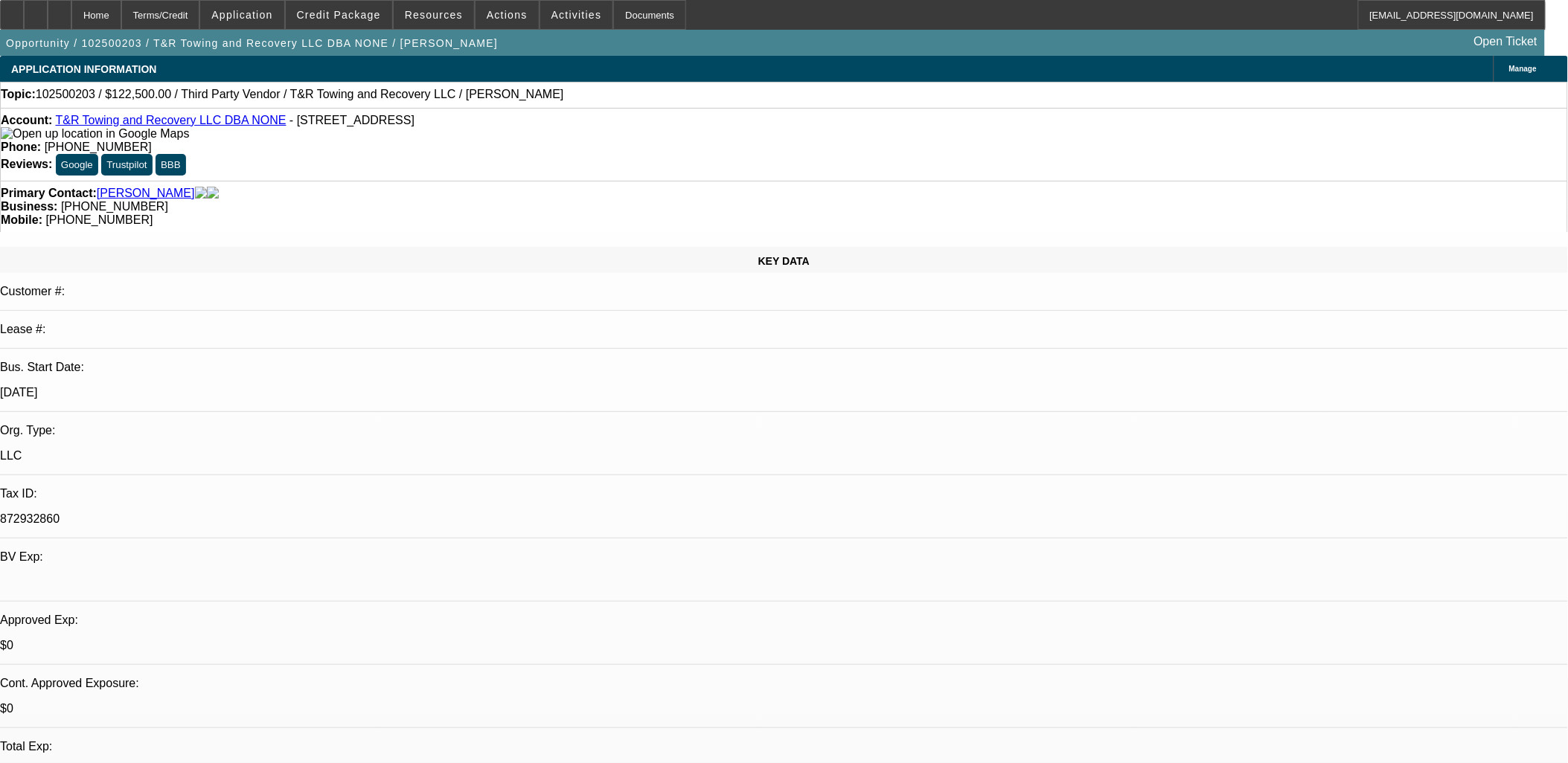
drag, startPoint x: 574, startPoint y: 397, endPoint x: 574, endPoint y: 405, distance: 8.0
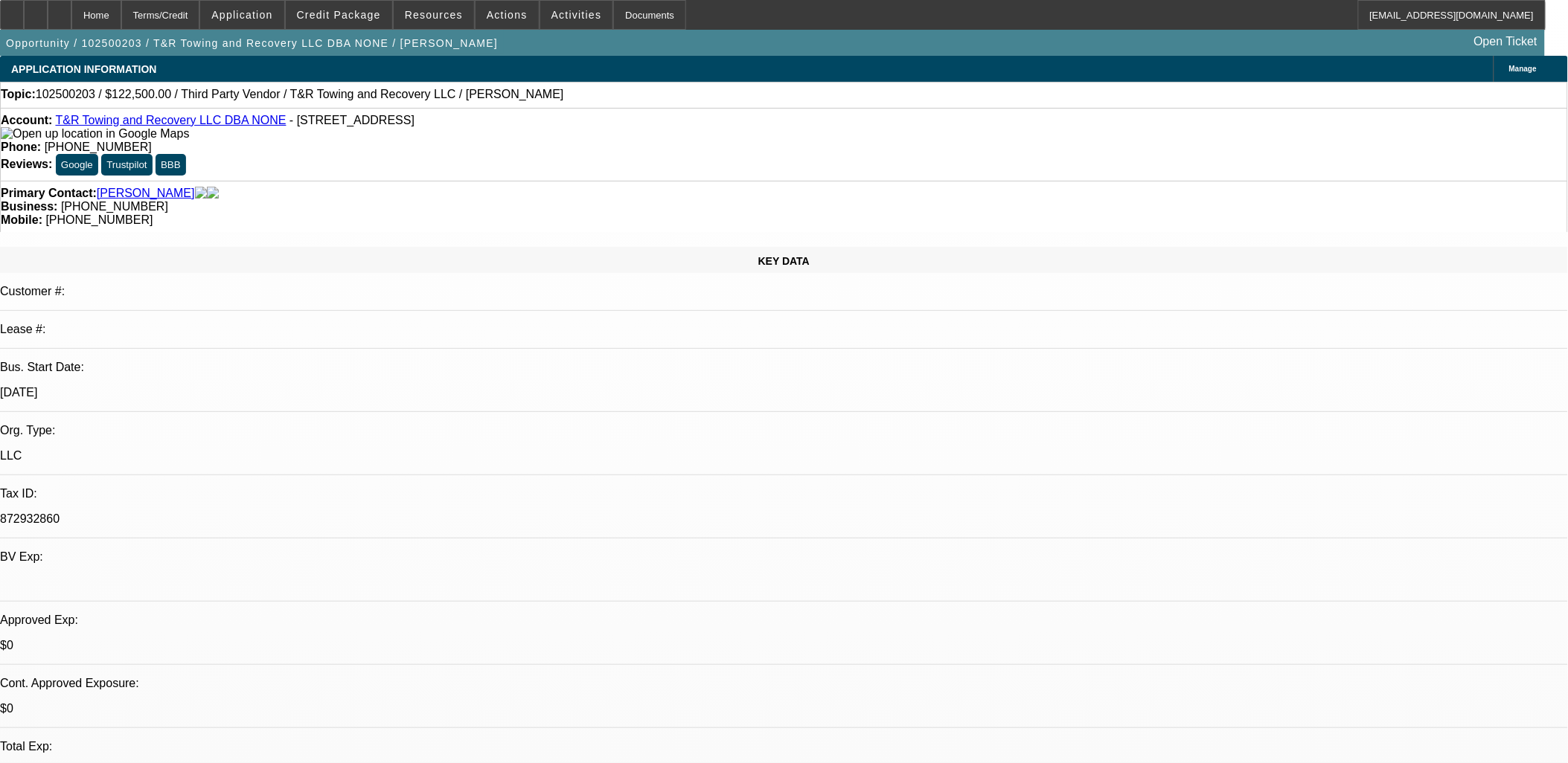
click at [377, 15] on span "Credit Package" at bounding box center [339, 15] width 84 height 12
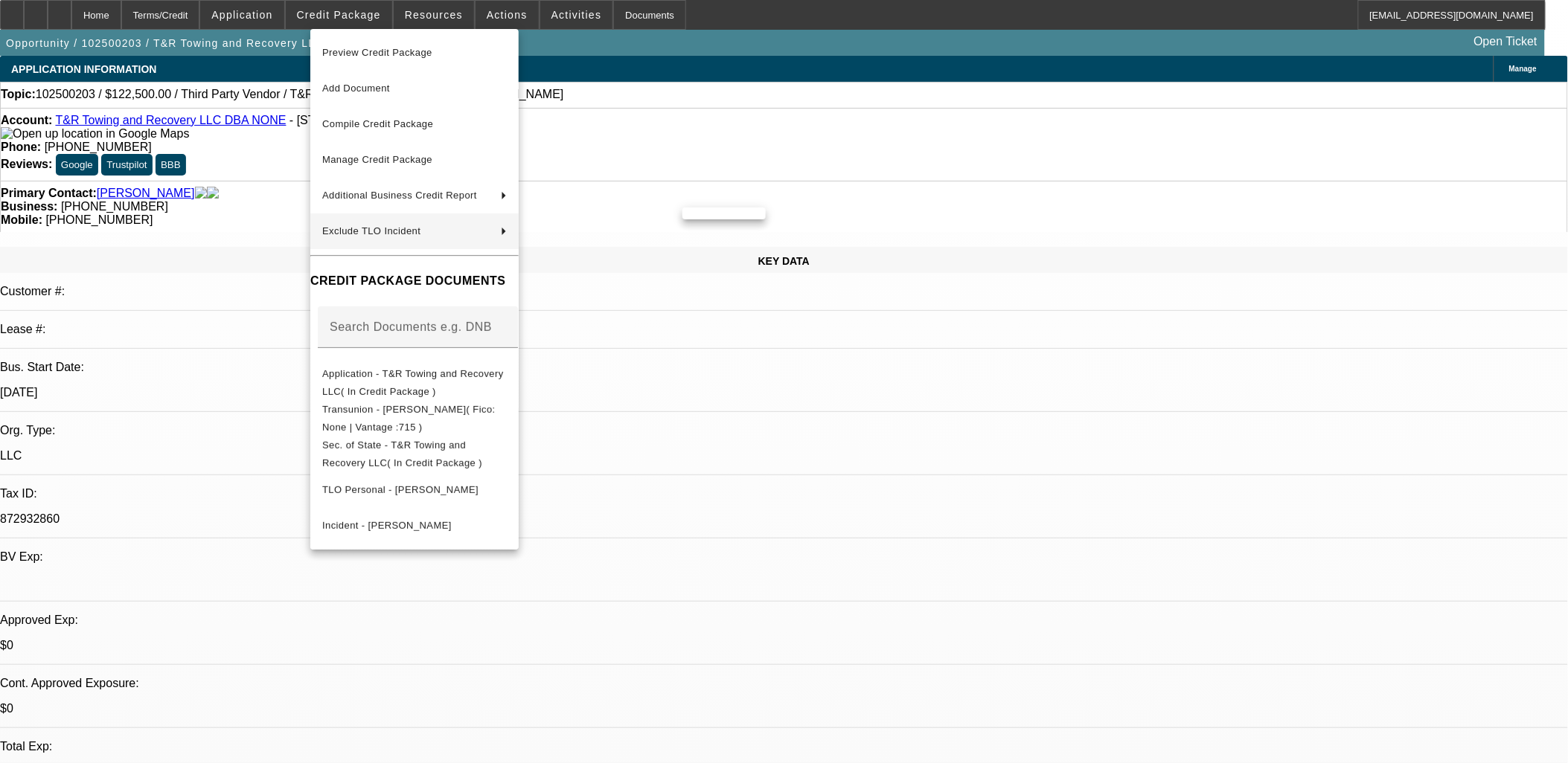
click at [215, 253] on div at bounding box center [784, 381] width 1568 height 763
